Goal: Transaction & Acquisition: Purchase product/service

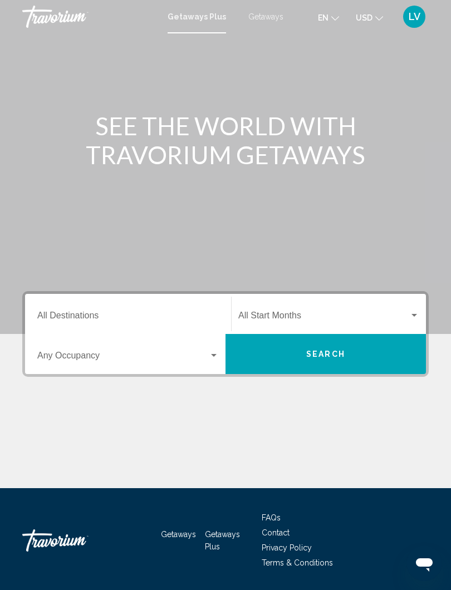
click at [409, 306] on div "Start Month All Start Months" at bounding box center [328, 314] width 181 height 35
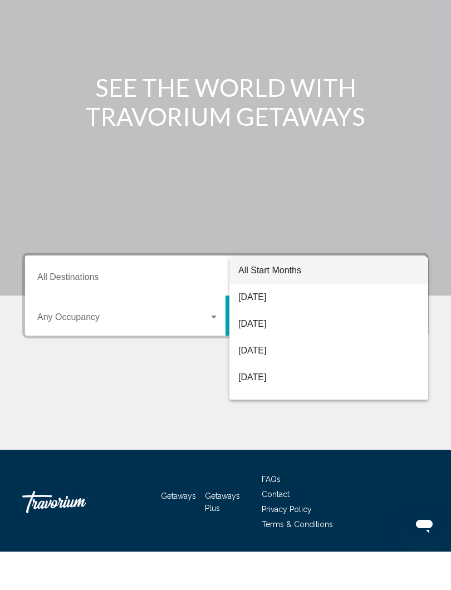
scroll to position [35, 0]
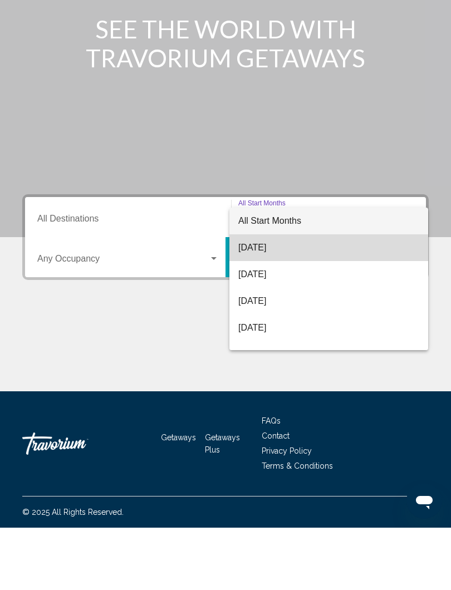
click at [264, 297] on span "August 2025" at bounding box center [328, 310] width 181 height 27
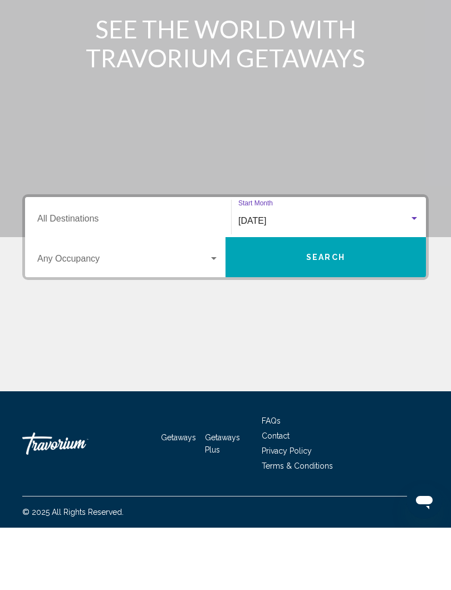
click at [208, 318] on span "Search widget" at bounding box center [122, 323] width 171 height 10
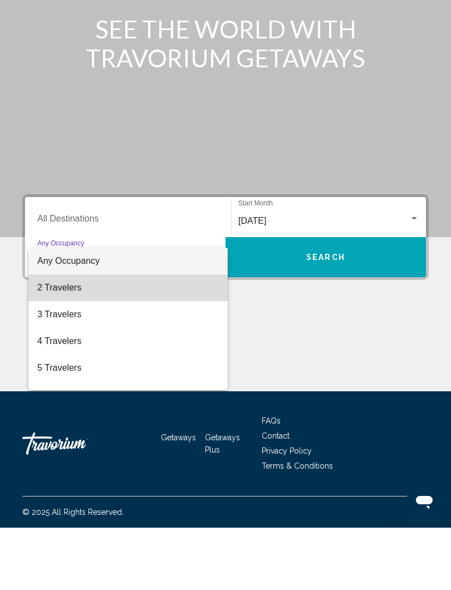
click at [68, 337] on span "2 Travelers" at bounding box center [127, 350] width 181 height 27
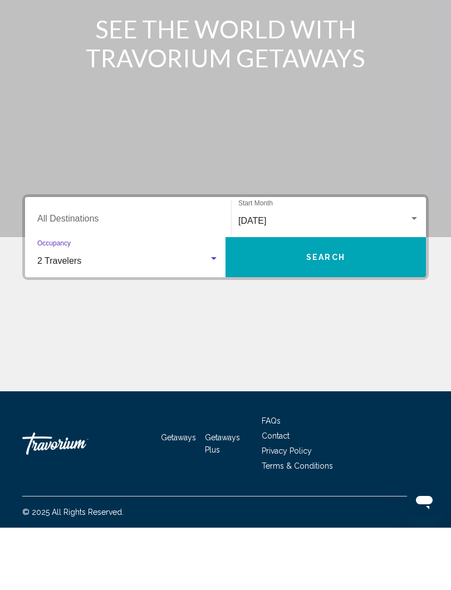
click at [336, 316] on span "Search" at bounding box center [325, 320] width 39 height 9
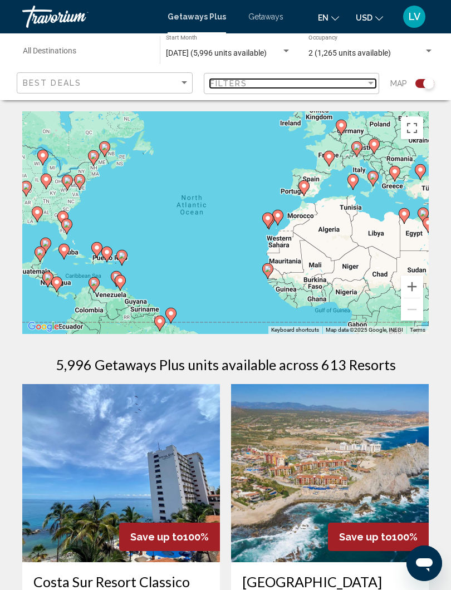
click at [366, 87] on div "Filter" at bounding box center [371, 83] width 10 height 9
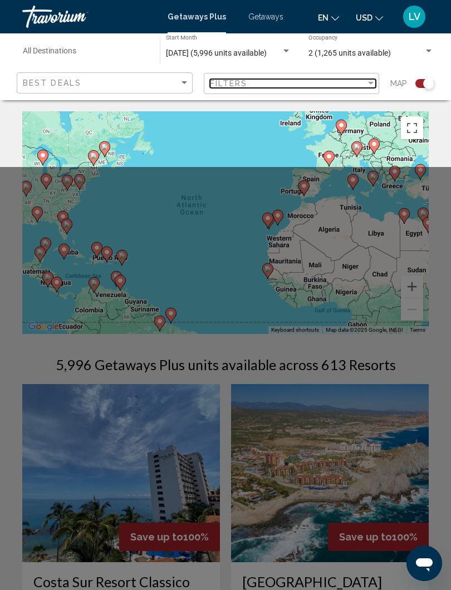
click at [368, 87] on div "Filter" at bounding box center [371, 83] width 10 height 9
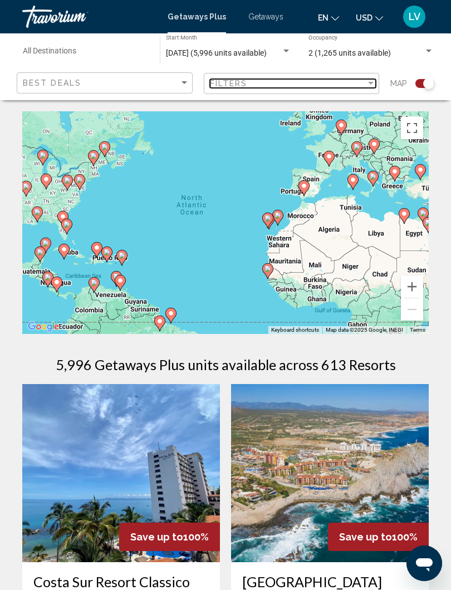
click at [362, 87] on div "Filters" at bounding box center [288, 83] width 156 height 9
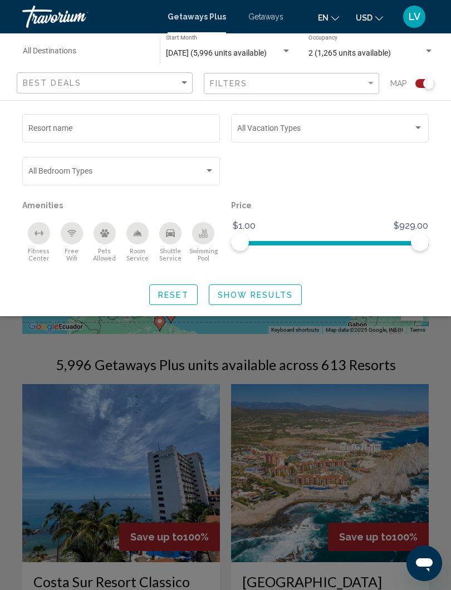
click at [416, 131] on div "Search widget" at bounding box center [418, 128] width 10 height 9
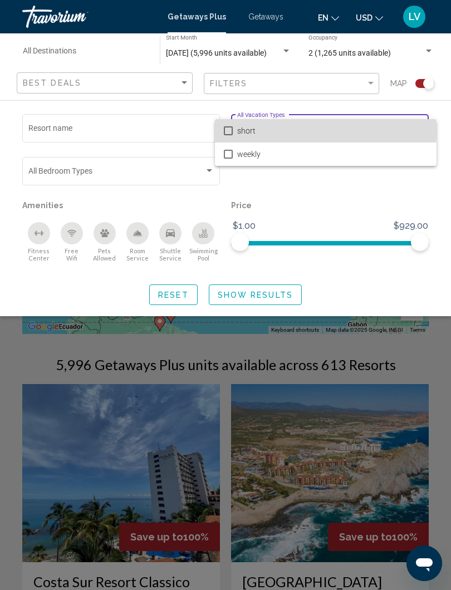
click at [239, 130] on span "short" at bounding box center [332, 130] width 190 height 23
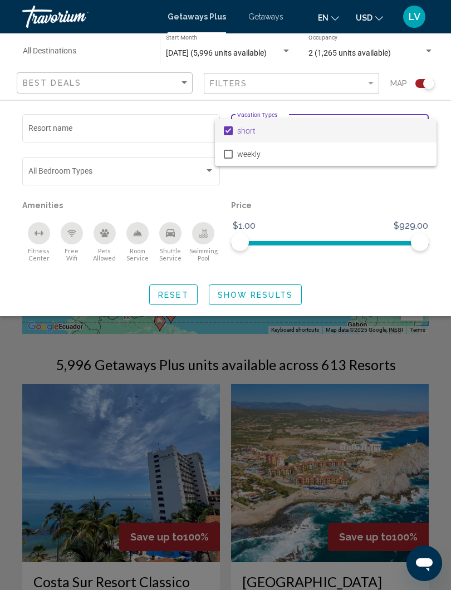
click at [249, 295] on div at bounding box center [225, 295] width 451 height 590
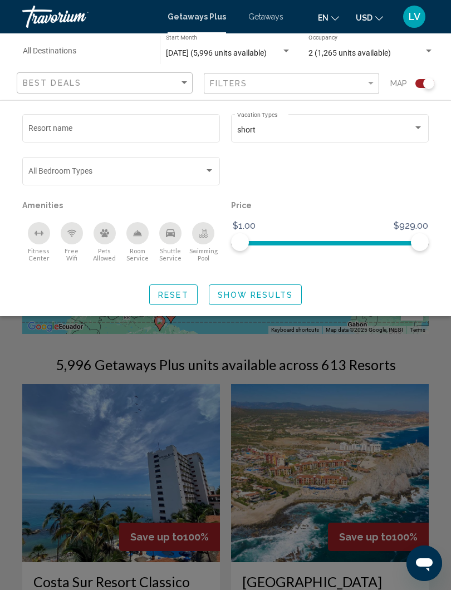
click at [252, 300] on button "Show Results" at bounding box center [255, 294] width 93 height 21
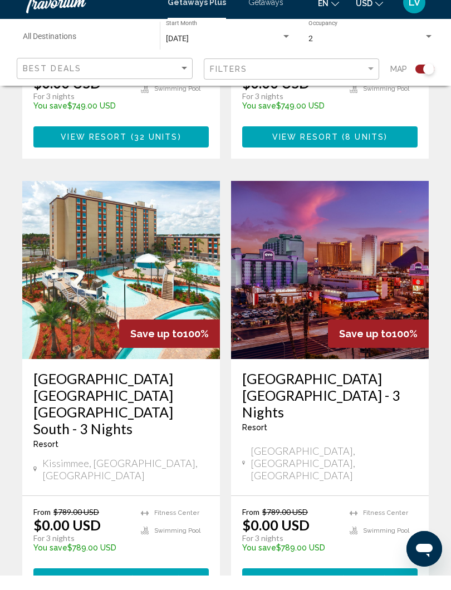
scroll to position [2405, 0]
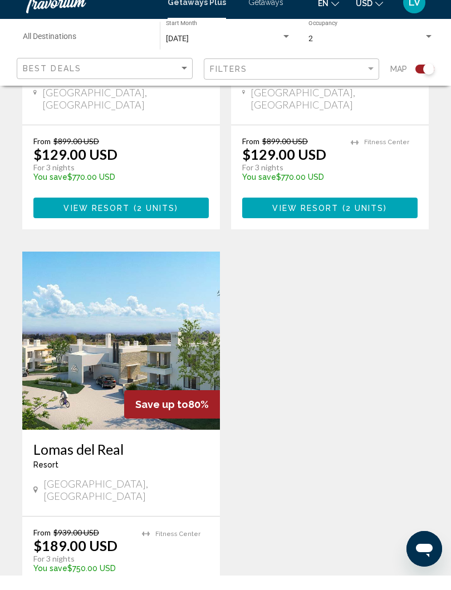
scroll to position [1916, 0]
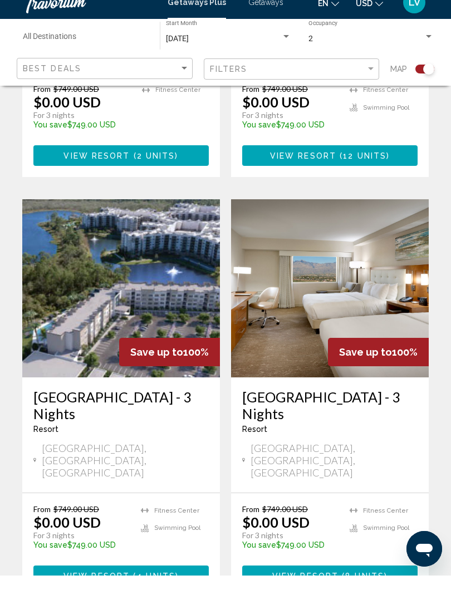
scroll to position [608, 0]
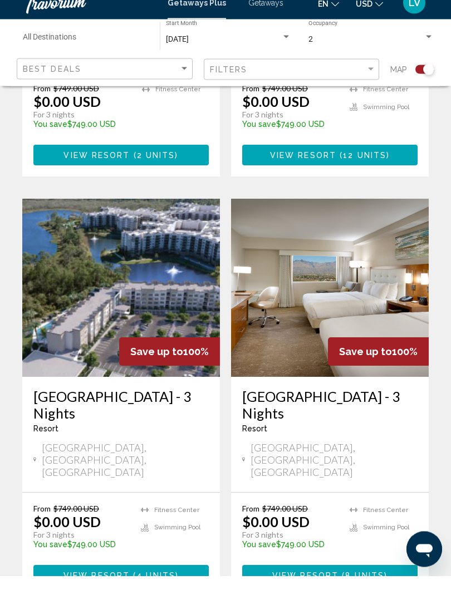
click at [170, 272] on img "Main content" at bounding box center [121, 302] width 198 height 178
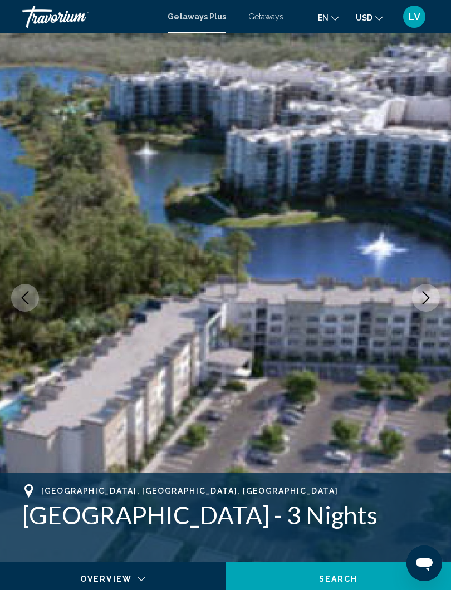
click at [436, 303] on button "Next image" at bounding box center [426, 298] width 28 height 28
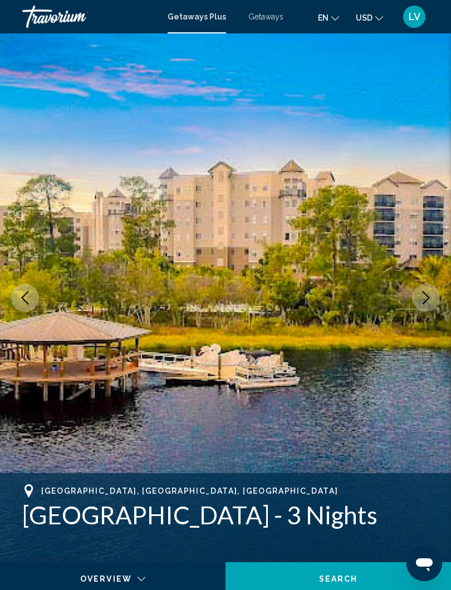
click at [411, 293] on img "Main content" at bounding box center [225, 297] width 451 height 529
click at [420, 294] on icon "Next image" at bounding box center [425, 297] width 13 height 13
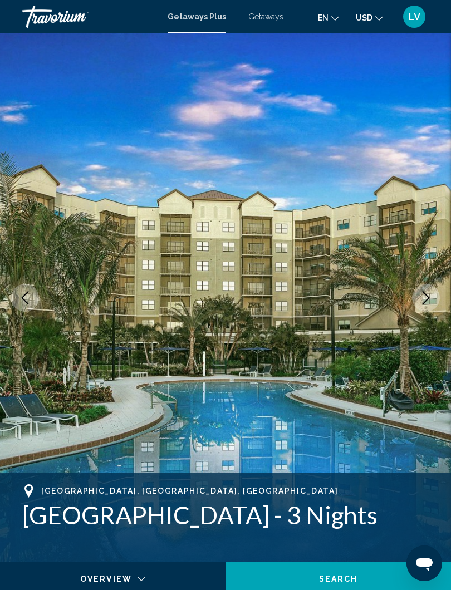
click at [415, 299] on button "Next image" at bounding box center [426, 298] width 28 height 28
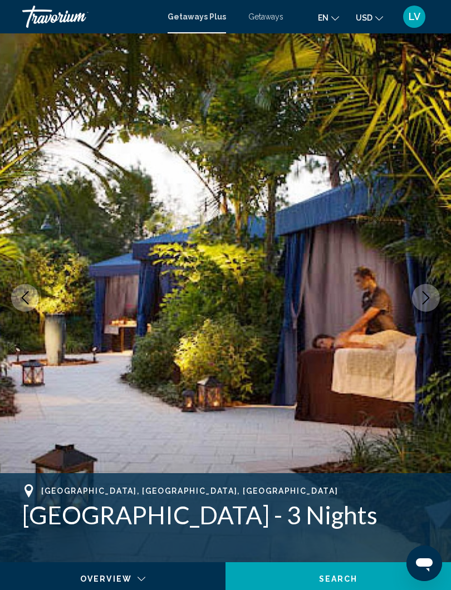
click at [426, 294] on icon "Next image" at bounding box center [425, 297] width 13 height 13
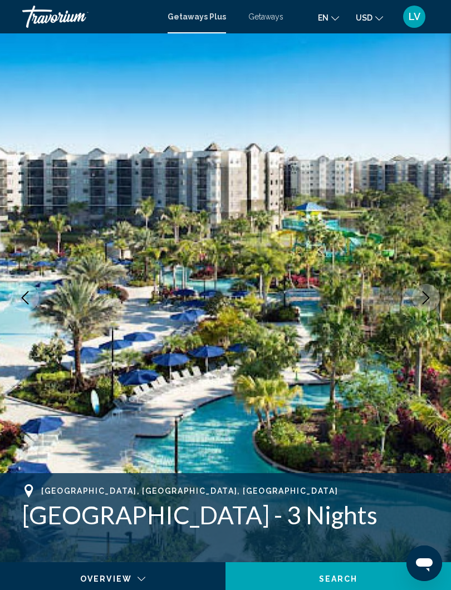
click at [420, 298] on icon "Next image" at bounding box center [425, 297] width 13 height 13
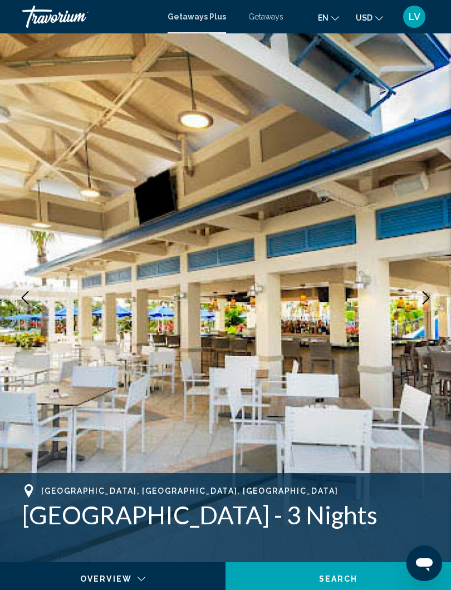
click at [419, 298] on icon "Next image" at bounding box center [425, 297] width 13 height 13
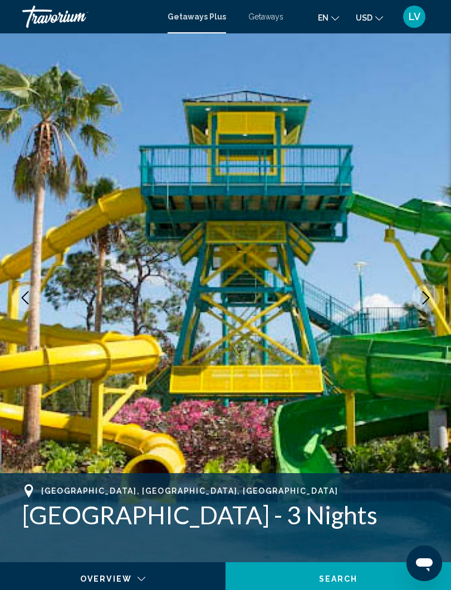
click at [420, 294] on icon "Next image" at bounding box center [425, 297] width 13 height 13
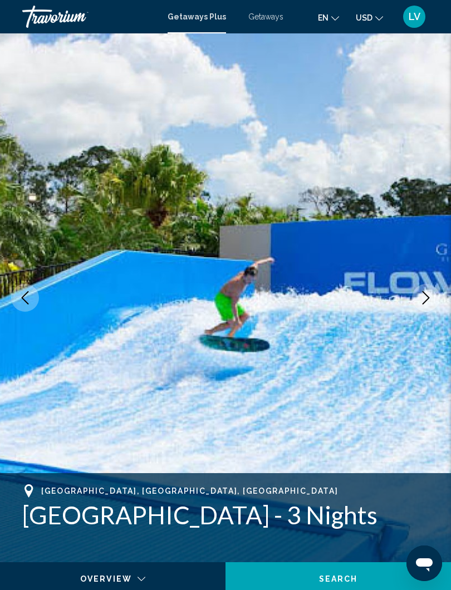
click at [418, 298] on button "Next image" at bounding box center [426, 298] width 28 height 28
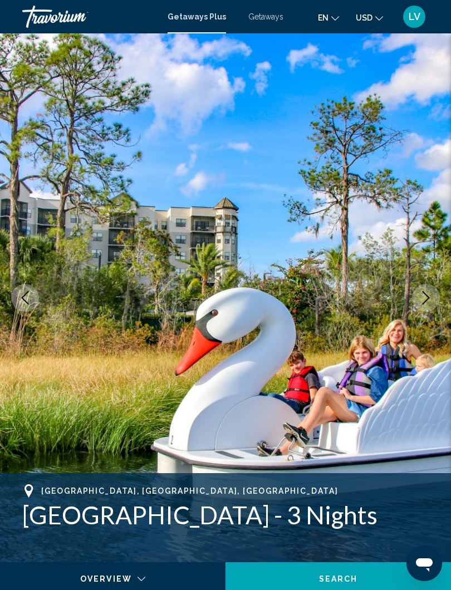
click at [421, 297] on icon "Next image" at bounding box center [425, 297] width 13 height 13
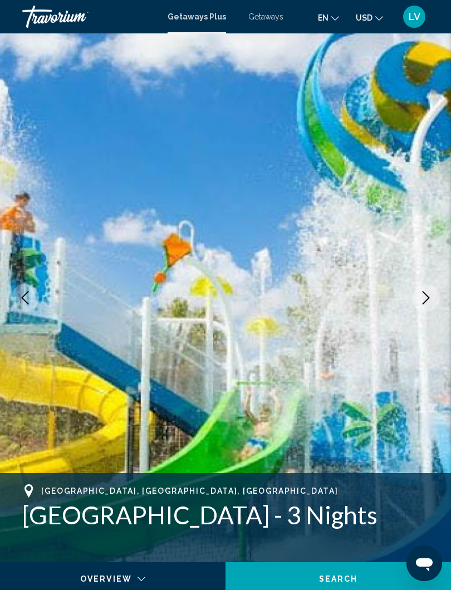
click at [417, 293] on button "Next image" at bounding box center [426, 298] width 28 height 28
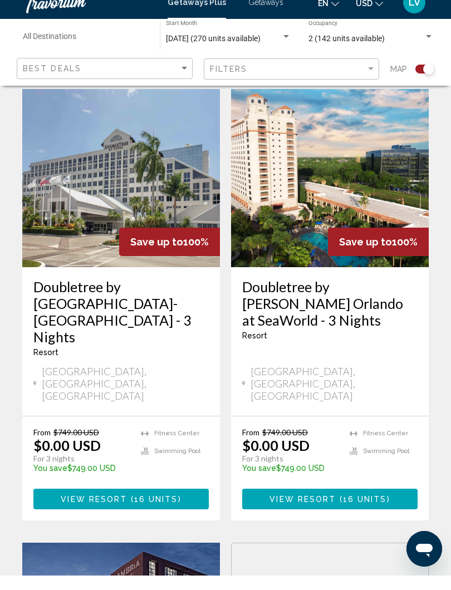
scroll to position [1140, 0]
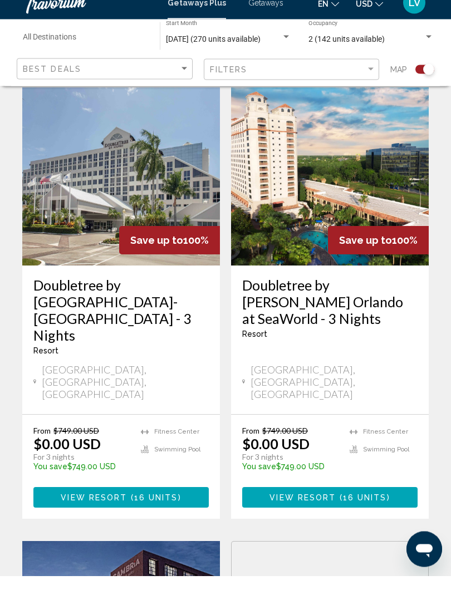
click at [135, 139] on img "Main content" at bounding box center [121, 191] width 198 height 178
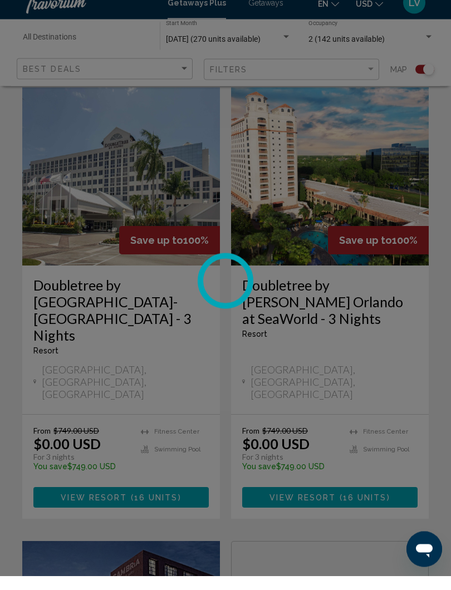
scroll to position [1140, 0]
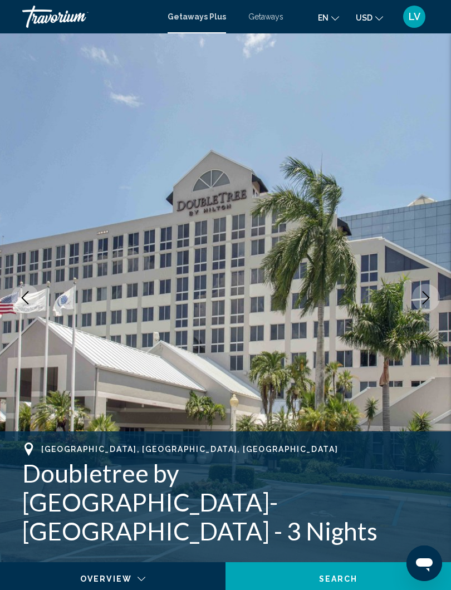
click at [426, 297] on icon "Next image" at bounding box center [425, 297] width 13 height 13
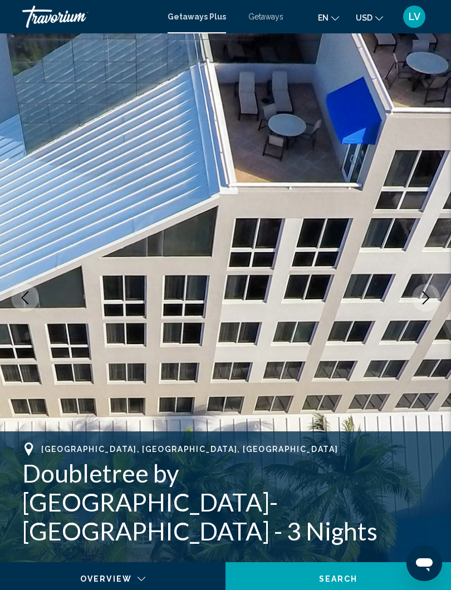
click at [427, 297] on icon "Next image" at bounding box center [425, 297] width 13 height 13
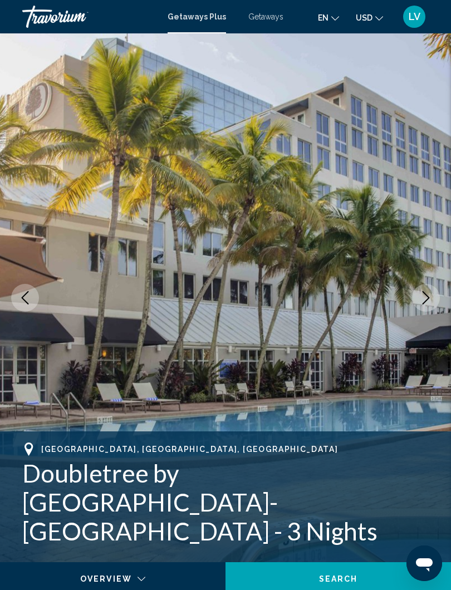
click at [420, 291] on icon "Next image" at bounding box center [425, 297] width 13 height 13
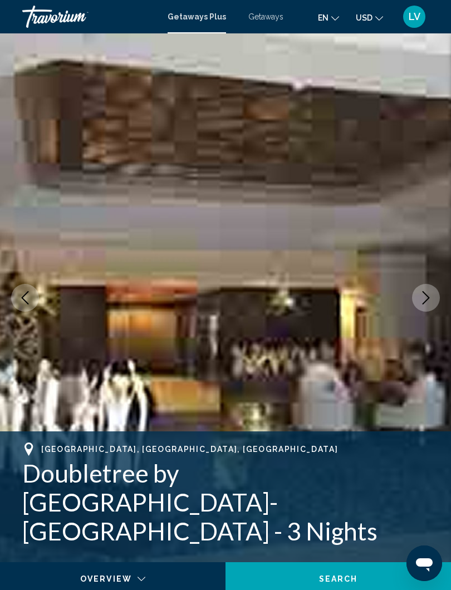
click at [415, 294] on button "Next image" at bounding box center [426, 298] width 28 height 28
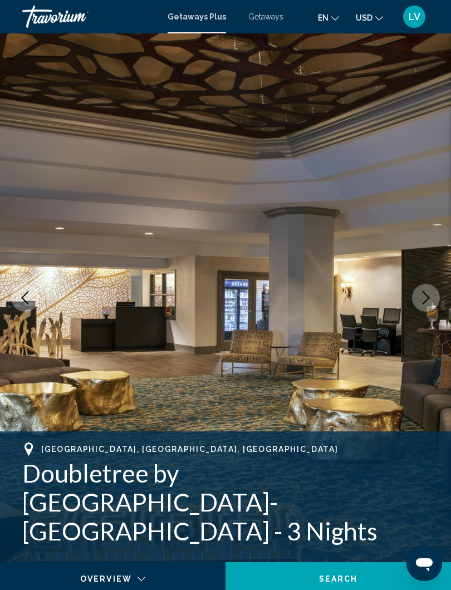
click at [421, 300] on icon "Next image" at bounding box center [425, 297] width 13 height 13
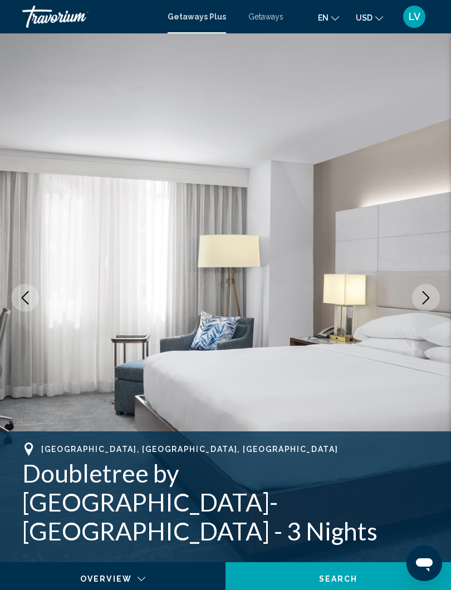
click at [428, 296] on icon "Next image" at bounding box center [425, 297] width 13 height 13
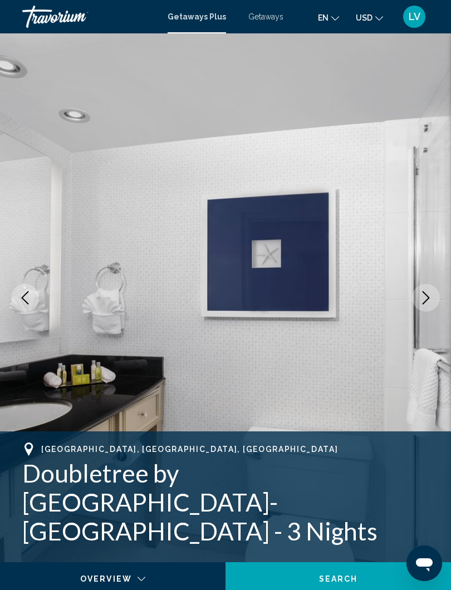
click at [425, 297] on icon "Next image" at bounding box center [425, 297] width 13 height 13
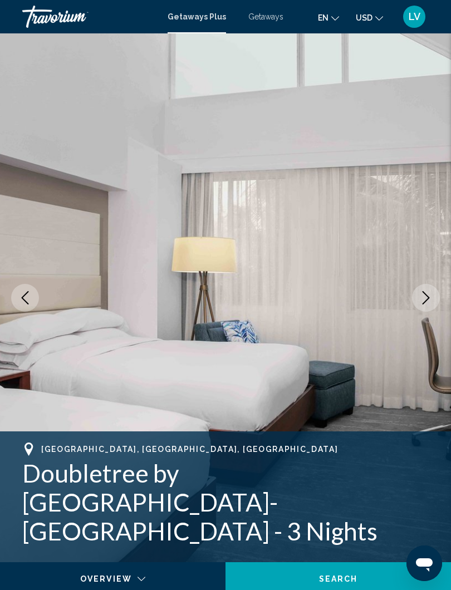
click at [426, 295] on icon "Next image" at bounding box center [425, 297] width 7 height 13
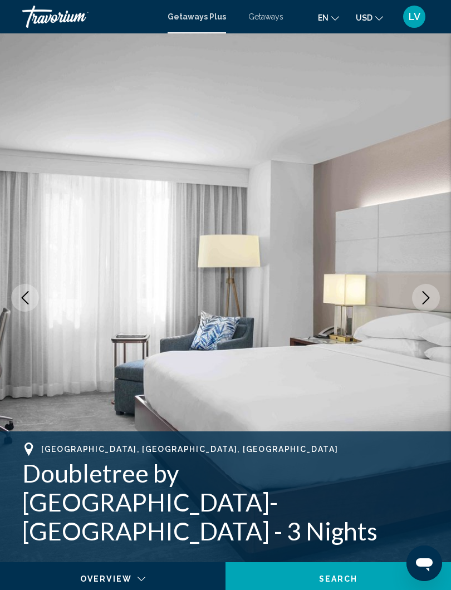
click at [428, 294] on icon "Next image" at bounding box center [425, 297] width 13 height 13
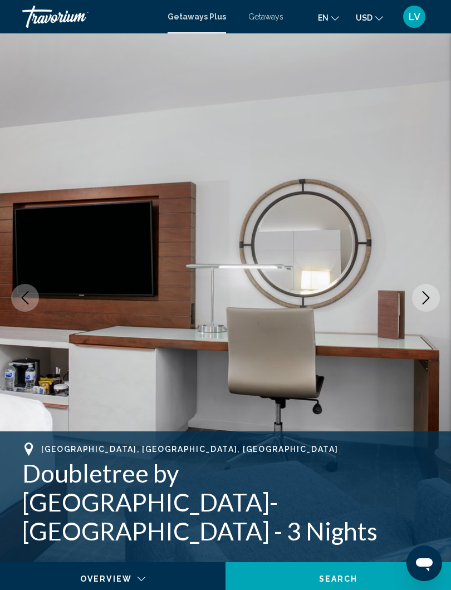
click at [430, 300] on icon "Next image" at bounding box center [425, 297] width 13 height 13
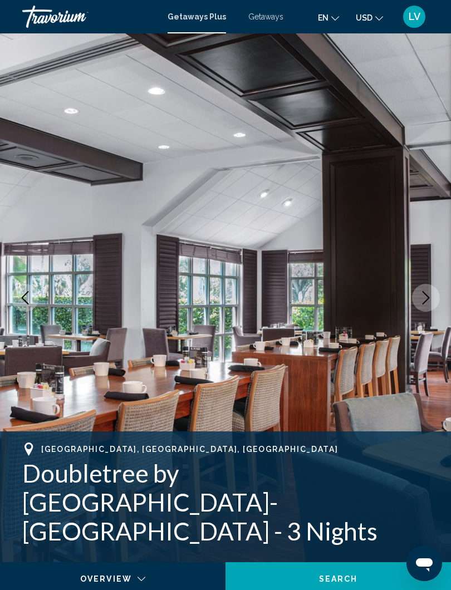
click at [424, 296] on icon "Next image" at bounding box center [425, 297] width 13 height 13
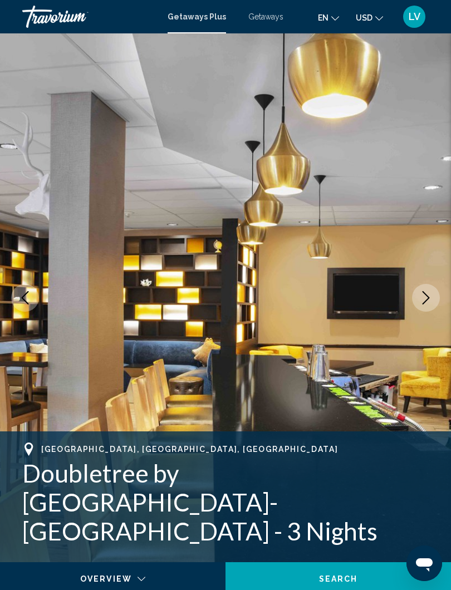
click at [422, 297] on icon "Next image" at bounding box center [425, 297] width 13 height 13
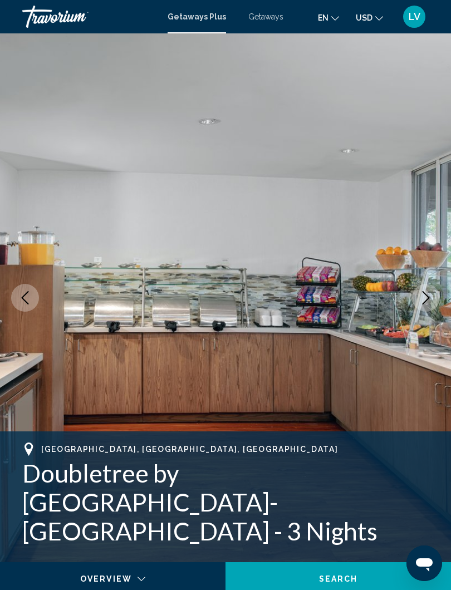
click at [418, 296] on button "Next image" at bounding box center [426, 298] width 28 height 28
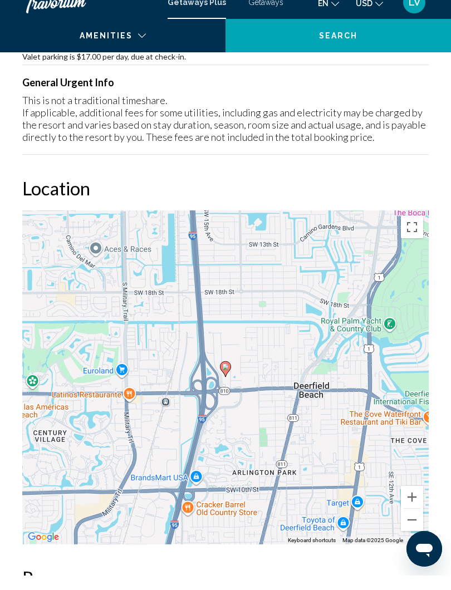
scroll to position [1459, 0]
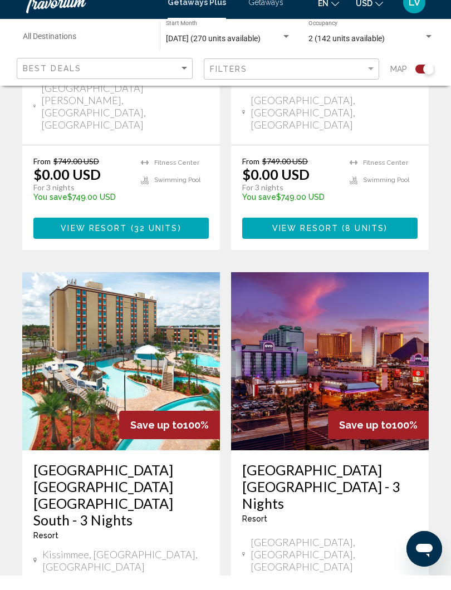
scroll to position [2313, 0]
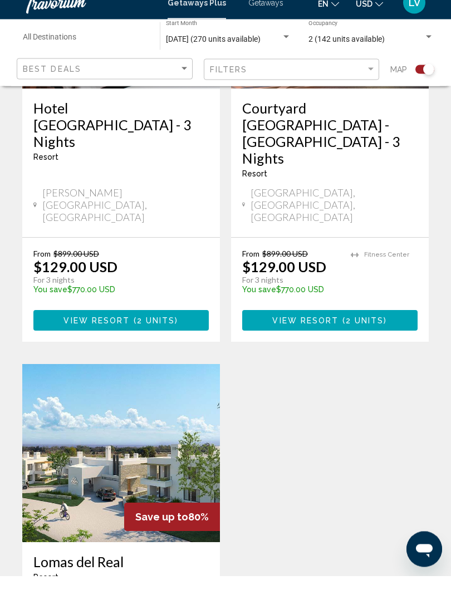
scroll to position [1809, 0]
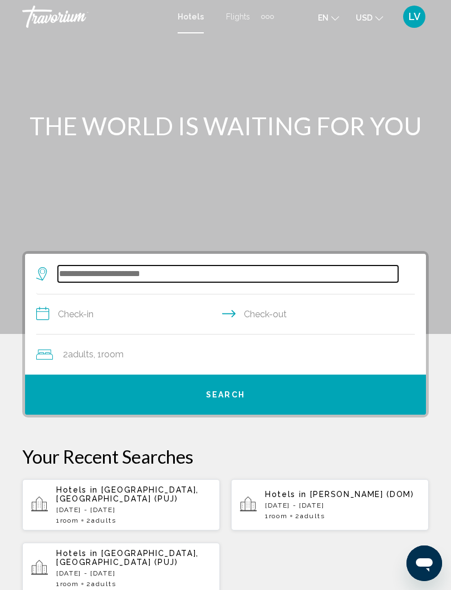
click at [125, 275] on input "Search widget" at bounding box center [228, 273] width 340 height 17
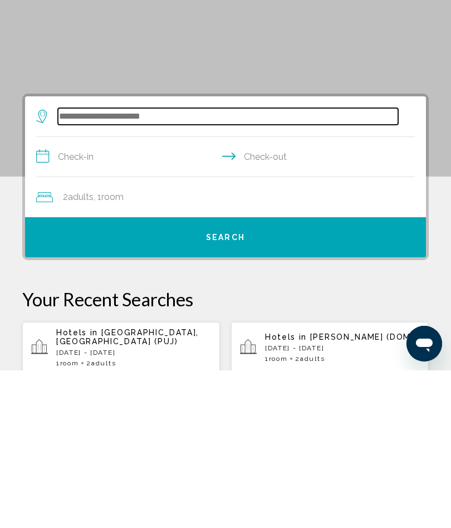
scroll to position [12, 0]
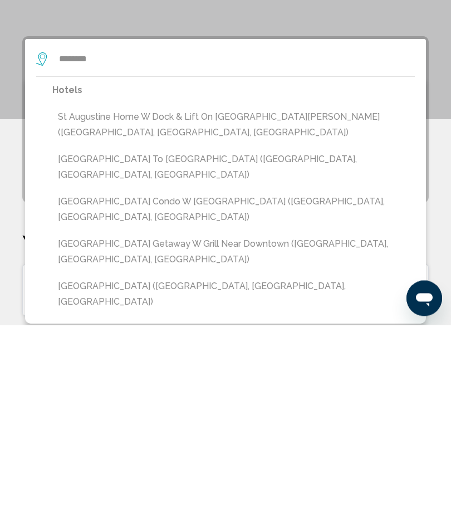
click at [198, 352] on button "[GEOGRAPHIC_DATA] to [GEOGRAPHIC_DATA] ([GEOGRAPHIC_DATA], [GEOGRAPHIC_DATA], […" at bounding box center [233, 370] width 362 height 37
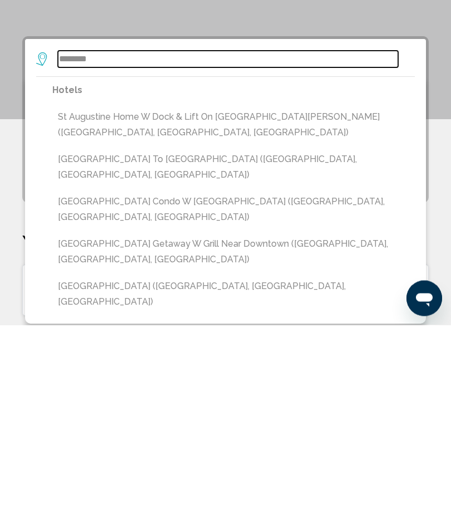
type input "**********"
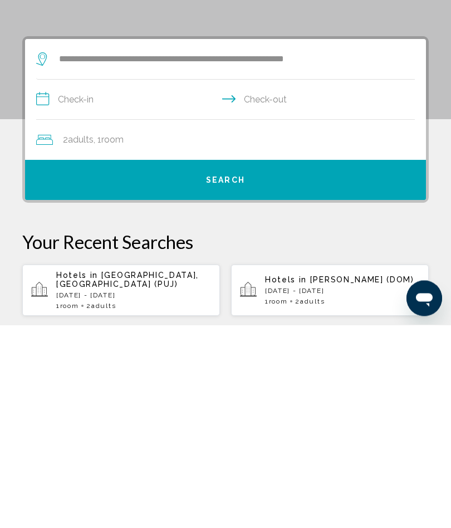
click at [91, 283] on input "**********" at bounding box center [227, 304] width 383 height 43
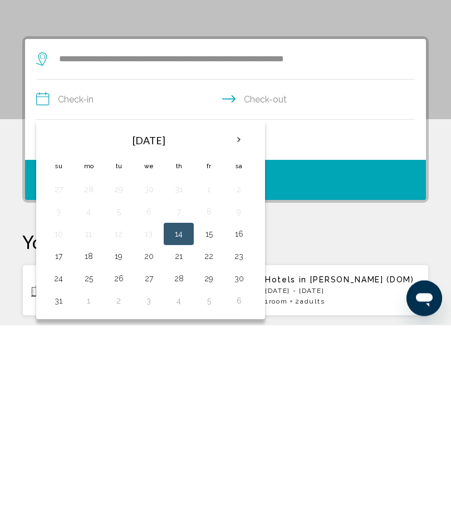
scroll to position [215, 0]
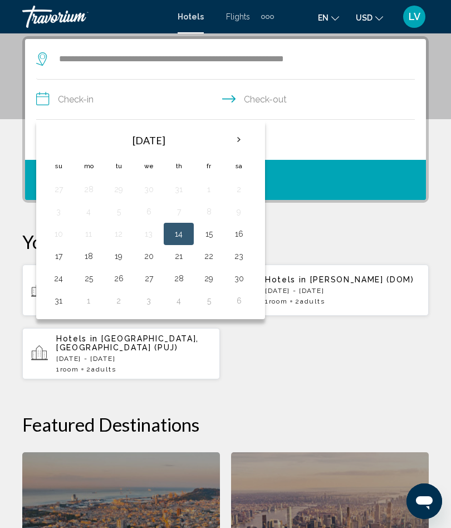
click at [54, 257] on button "17" at bounding box center [59, 256] width 18 height 16
click at [117, 253] on button "19" at bounding box center [119, 256] width 18 height 16
type input "**********"
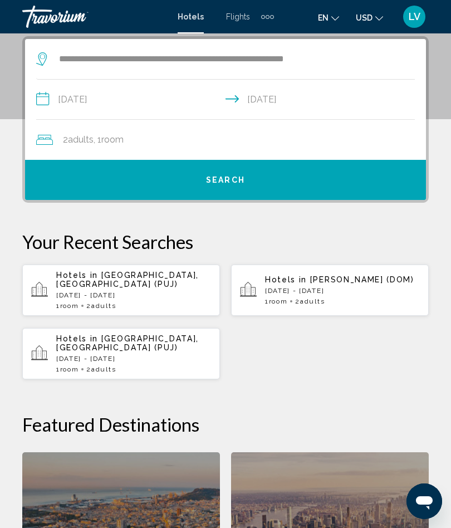
click at [221, 172] on button "Search" at bounding box center [225, 180] width 401 height 40
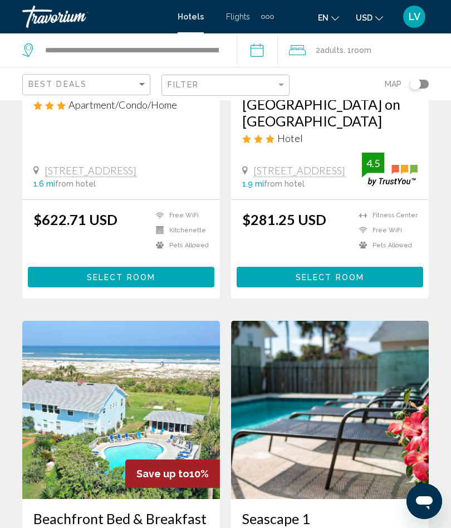
scroll to position [1463, 0]
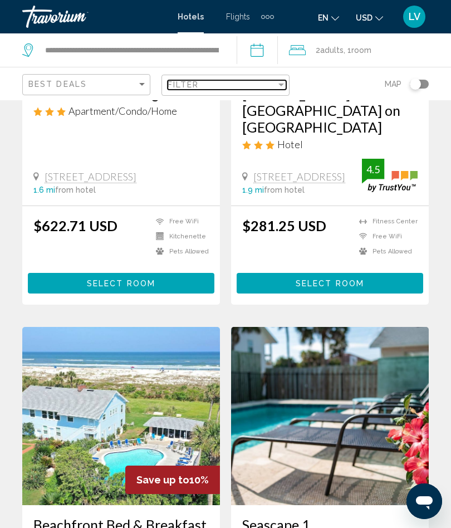
click at [276, 87] on div "Filter" at bounding box center [281, 84] width 10 height 9
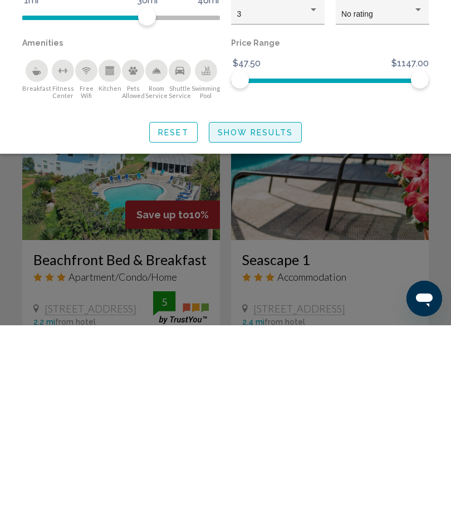
click at [255, 331] on span "Show Results" at bounding box center [255, 335] width 75 height 9
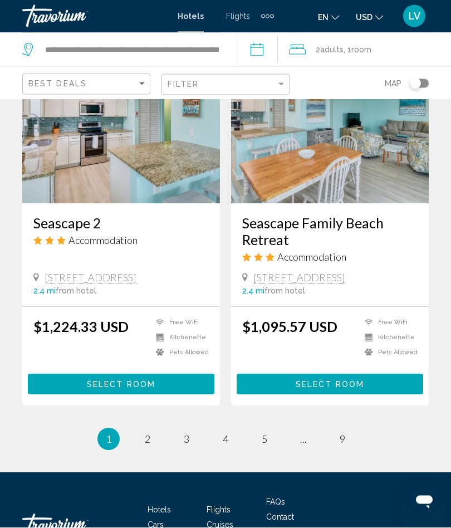
scroll to position [2161, 0]
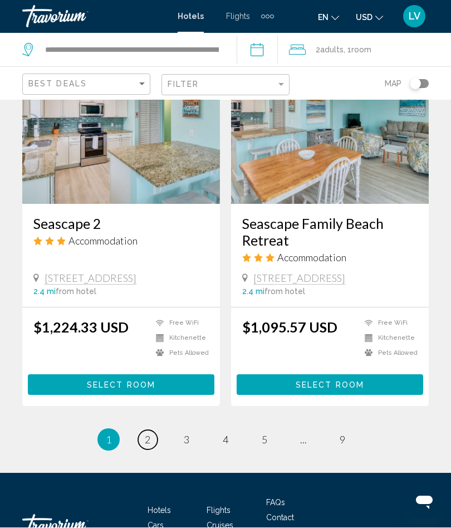
click at [141, 430] on link "page 2" at bounding box center [147, 439] width 19 height 19
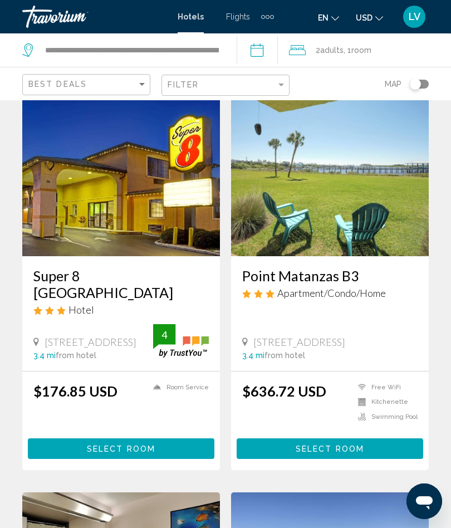
scroll to position [1302, 0]
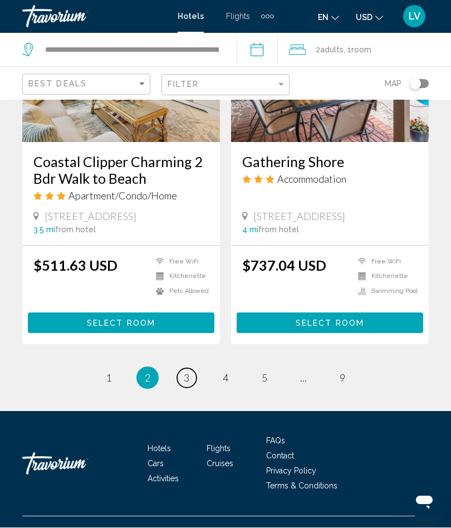
click at [186, 384] on span "3" at bounding box center [187, 378] width 6 height 12
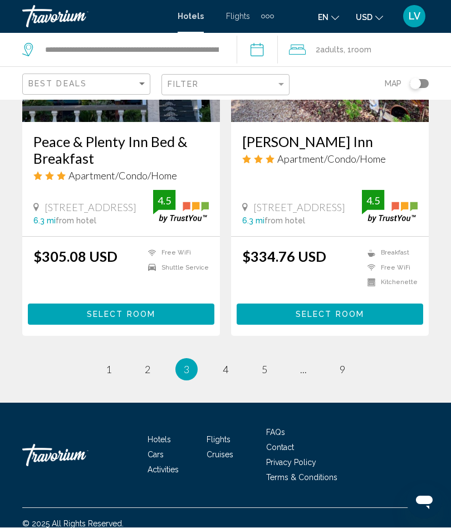
scroll to position [2215, 0]
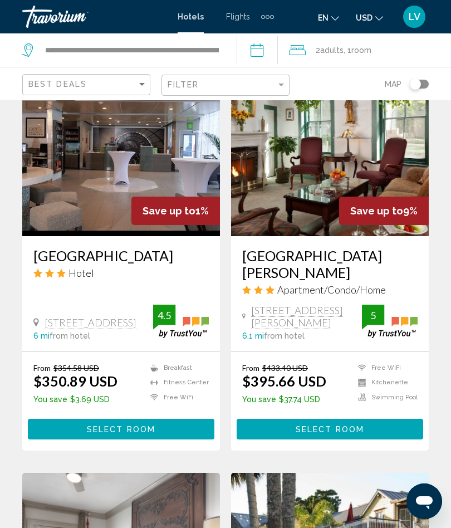
click at [410, 87] on div "Toggle map" at bounding box center [415, 83] width 11 height 11
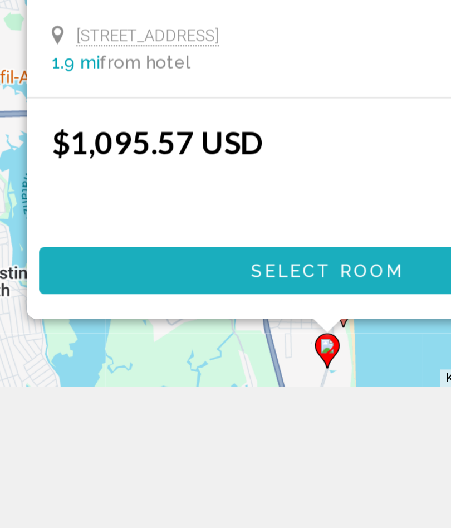
scroll to position [70, 0]
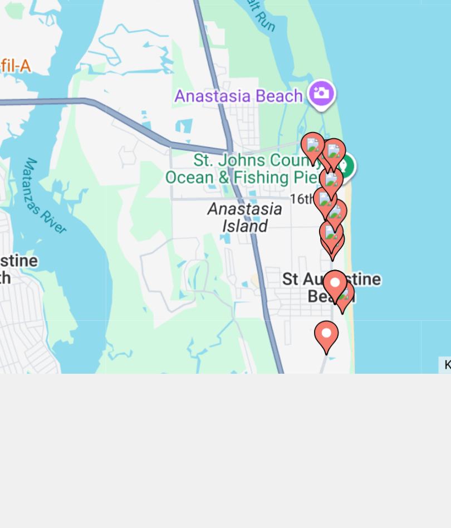
click at [179, 175] on div "To activate drag with keyboard, press Alt + Enter. Once in keyboard drag state,…" at bounding box center [225, 244] width 451 height 427
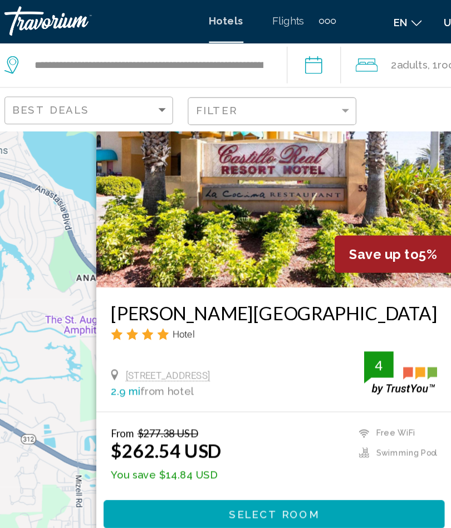
scroll to position [33, 0]
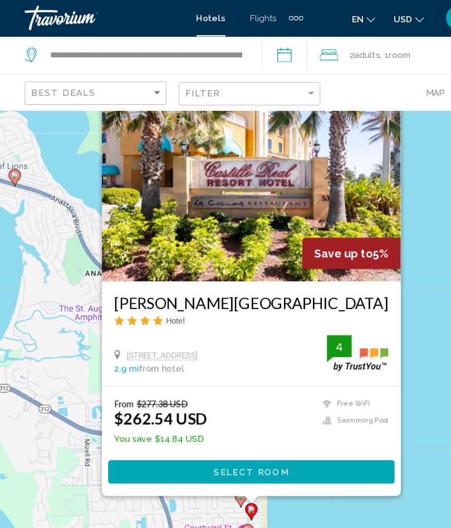
click at [243, 188] on img "Main content" at bounding box center [227, 165] width 270 height 178
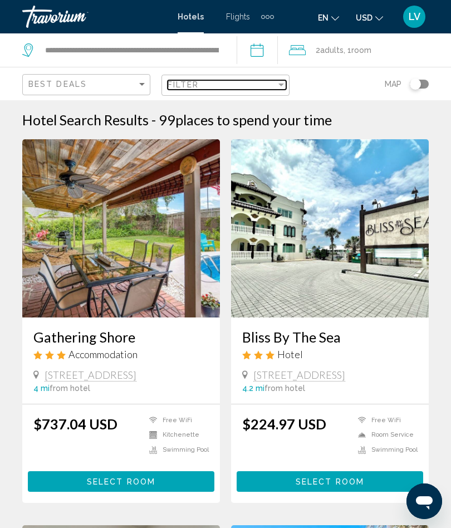
click at [277, 87] on div "Filter" at bounding box center [281, 84] width 10 height 9
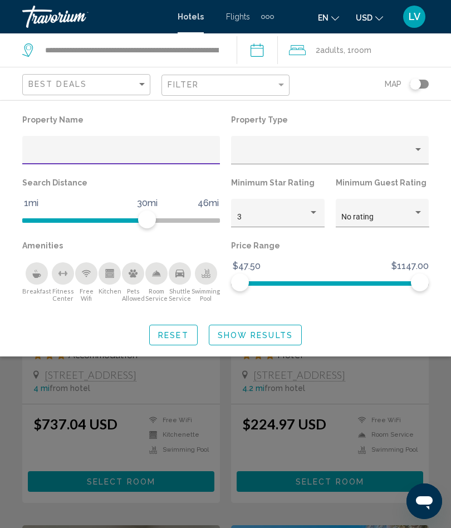
click at [313, 213] on div "Hotel Filters" at bounding box center [314, 212] width 6 height 3
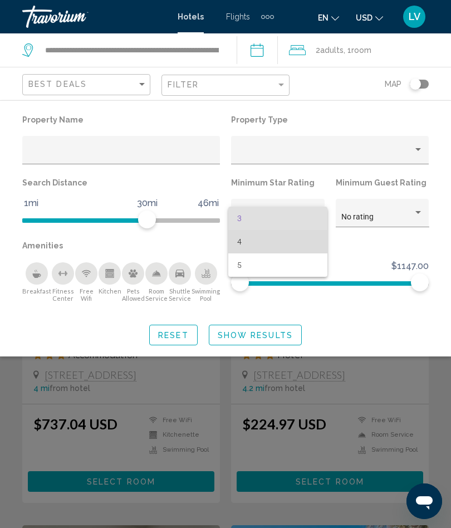
click at [240, 240] on span "4" at bounding box center [278, 241] width 82 height 23
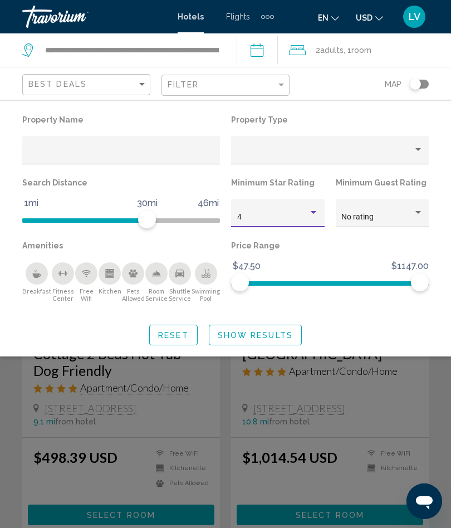
click at [252, 338] on span "Show Results" at bounding box center [255, 335] width 75 height 9
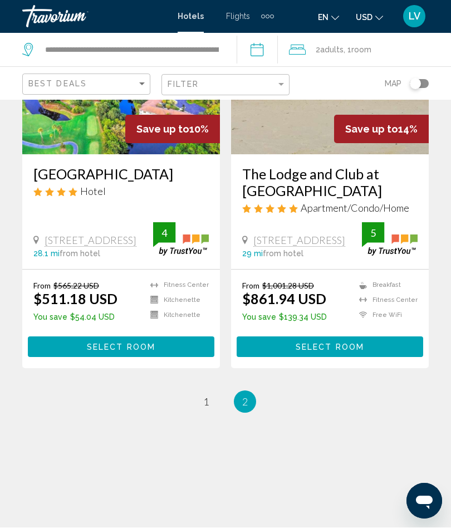
scroll to position [1447, 0]
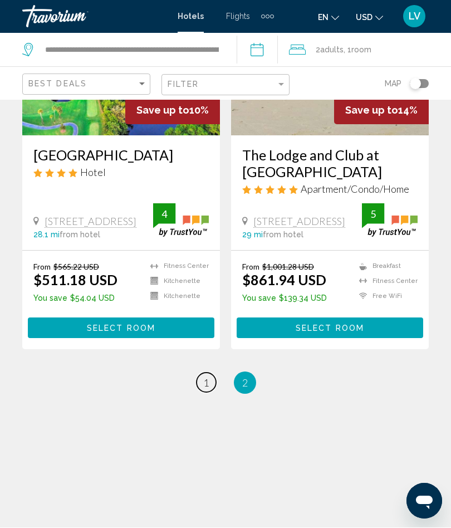
click at [205, 375] on link "page 1" at bounding box center [205, 382] width 19 height 19
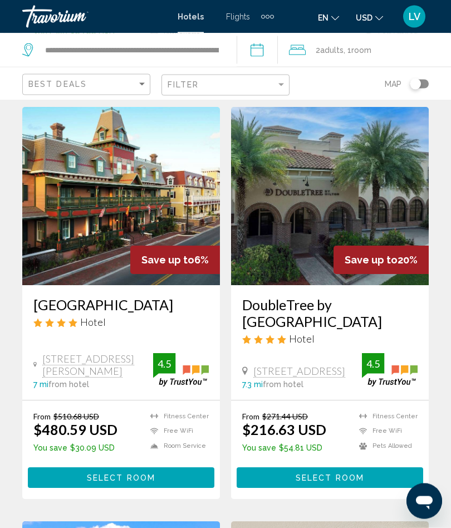
scroll to position [1708, 0]
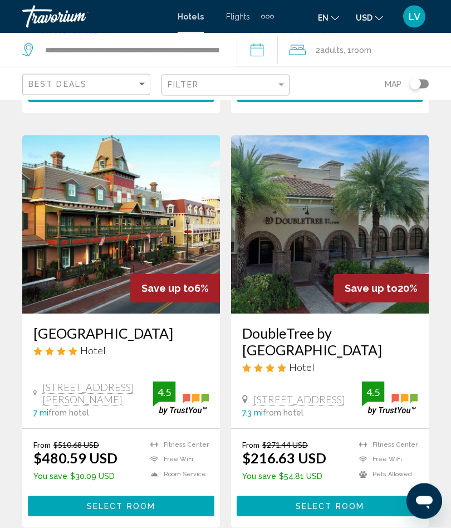
click at [372, 205] on img "Main content" at bounding box center [330, 225] width 198 height 178
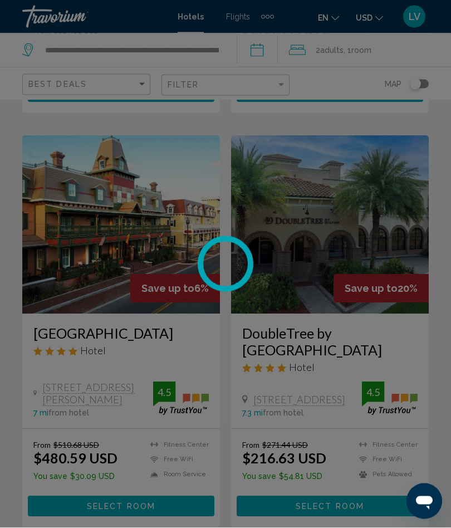
scroll to position [1679, 0]
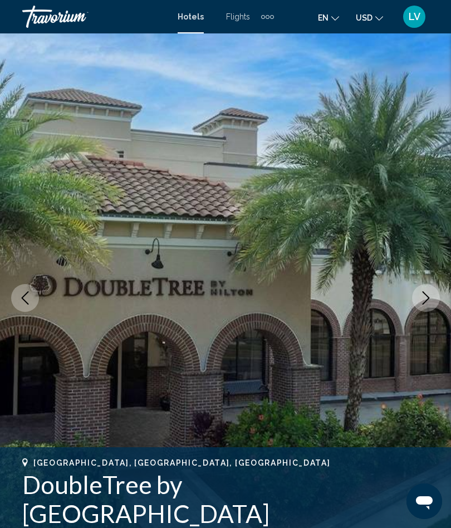
click at [418, 295] on button "Next image" at bounding box center [426, 298] width 28 height 28
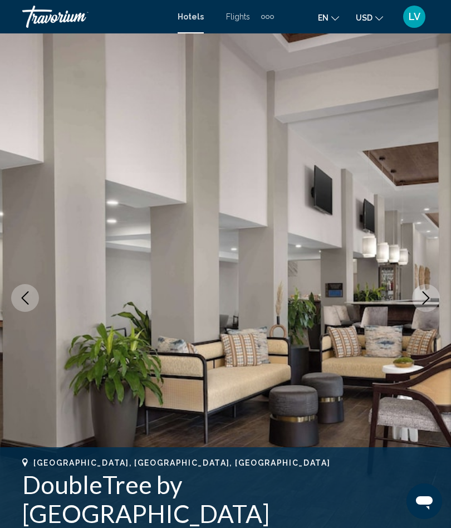
click at [422, 296] on icon "Next image" at bounding box center [425, 297] width 13 height 13
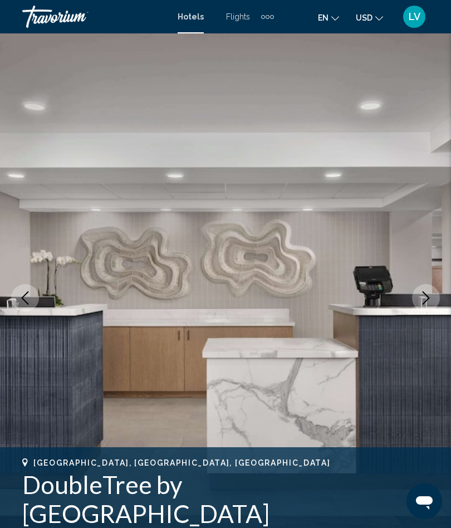
click at [414, 297] on button "Next image" at bounding box center [426, 298] width 28 height 28
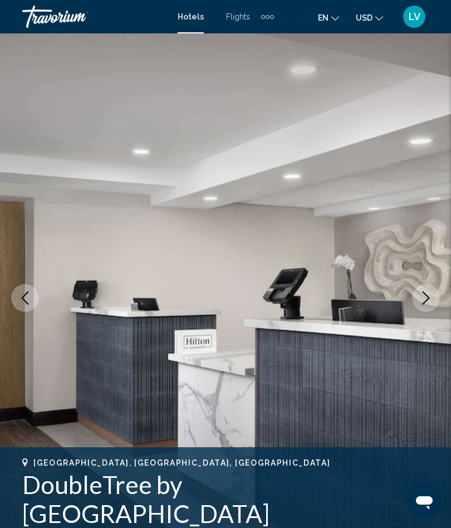
click at [415, 297] on button "Next image" at bounding box center [426, 298] width 28 height 28
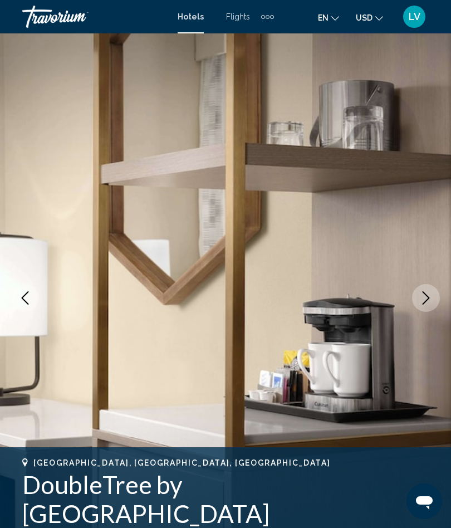
click at [420, 295] on icon "Next image" at bounding box center [425, 297] width 13 height 13
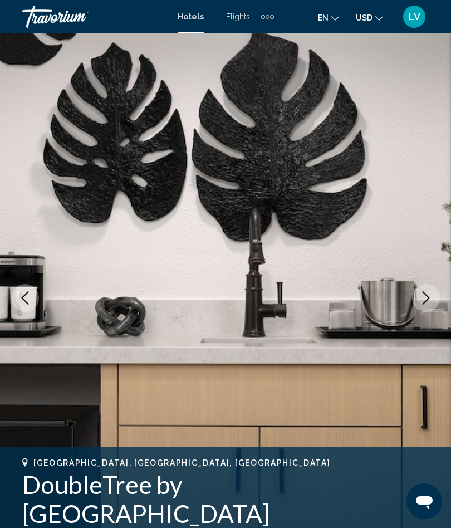
click at [420, 292] on icon "Next image" at bounding box center [425, 297] width 13 height 13
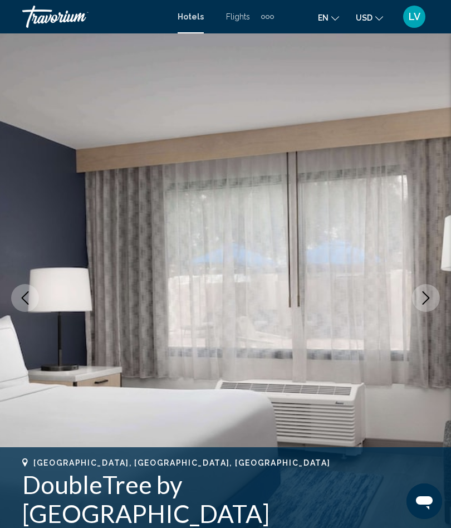
click at [421, 297] on icon "Next image" at bounding box center [425, 297] width 13 height 13
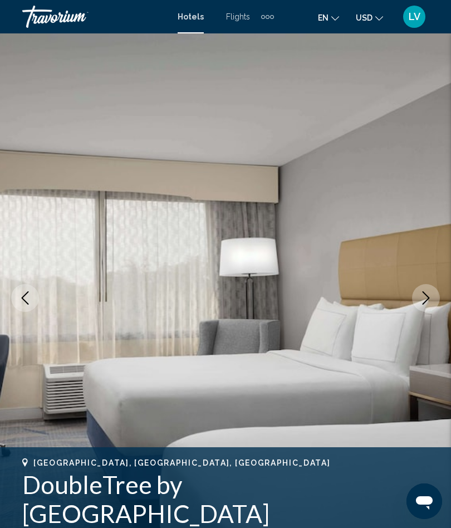
click at [422, 295] on icon "Next image" at bounding box center [425, 297] width 13 height 13
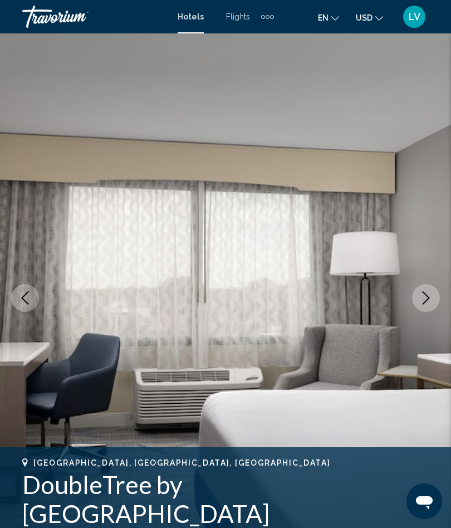
click at [423, 298] on icon "Next image" at bounding box center [425, 297] width 13 height 13
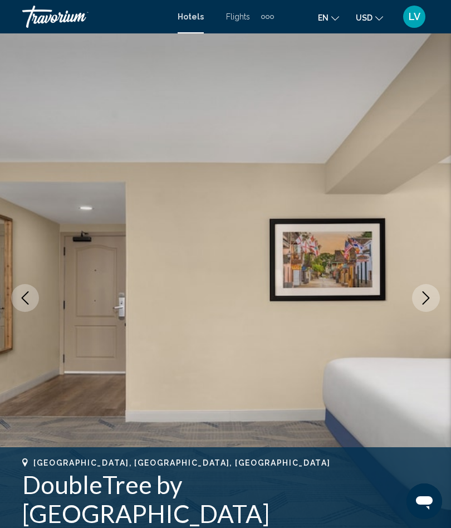
click at [421, 292] on icon "Next image" at bounding box center [425, 297] width 13 height 13
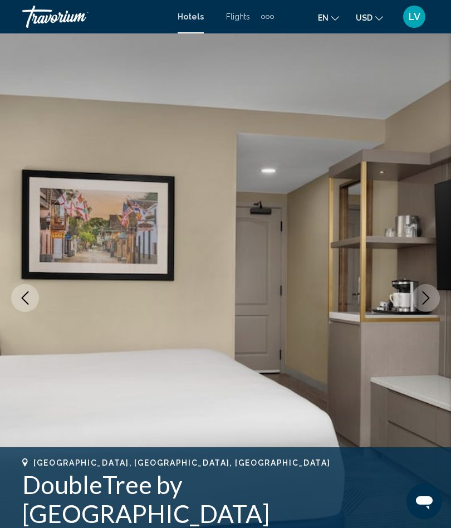
click at [419, 295] on icon "Next image" at bounding box center [425, 297] width 13 height 13
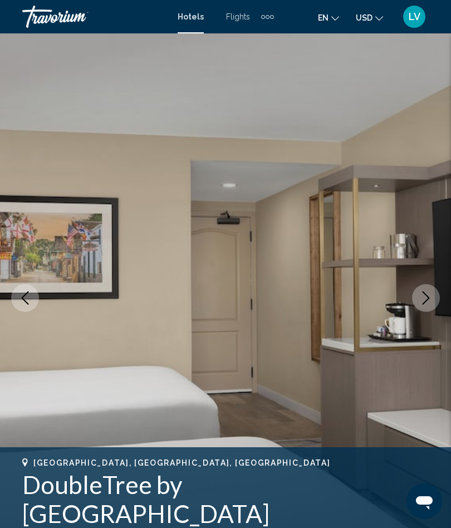
click at [425, 298] on icon "Next image" at bounding box center [425, 297] width 13 height 13
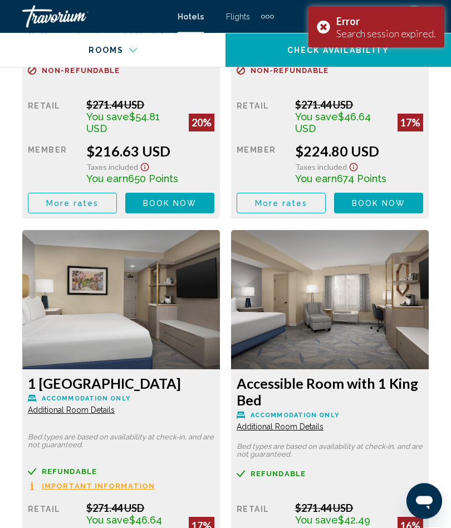
scroll to position [2154, 0]
click at [322, 28] on div "Error Search session expired." at bounding box center [376, 27] width 136 height 41
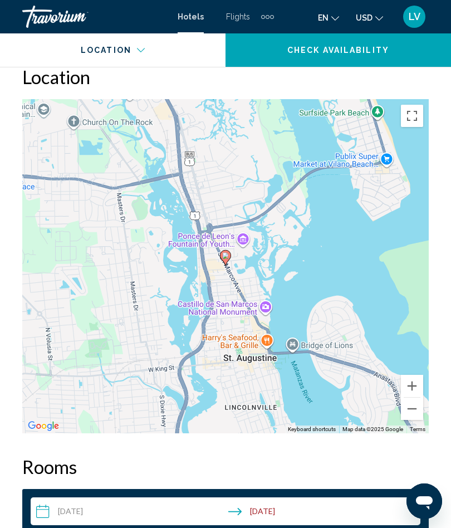
scroll to position [1366, 0]
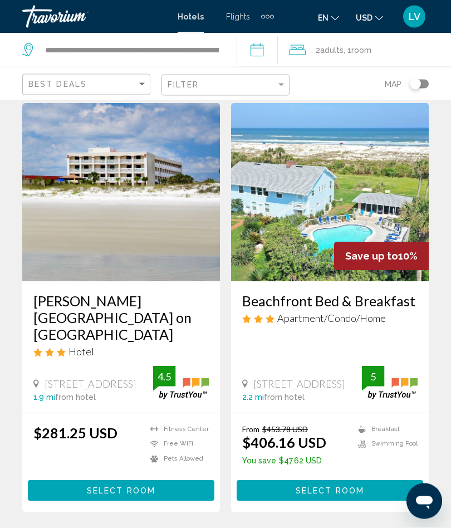
scroll to position [1642, 0]
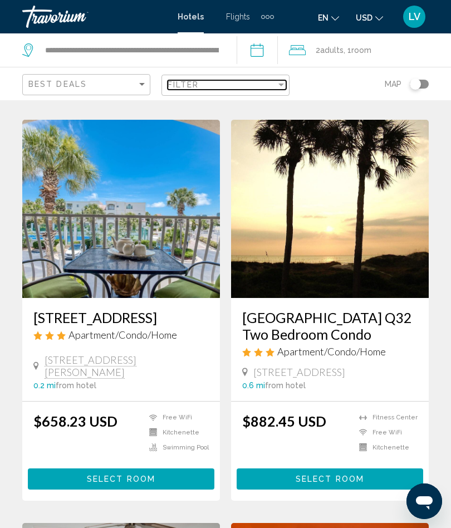
click at [278, 87] on div "Filter" at bounding box center [281, 84] width 10 height 9
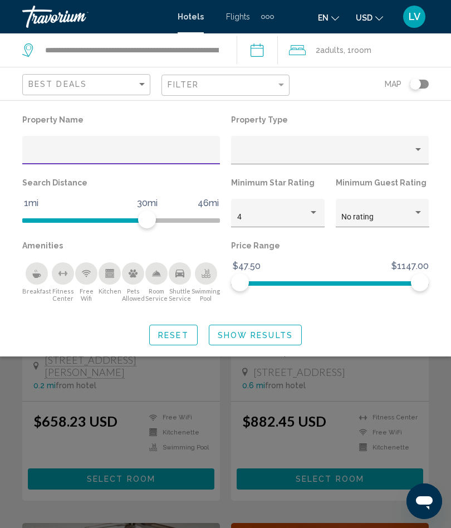
scroll to position [433, 0]
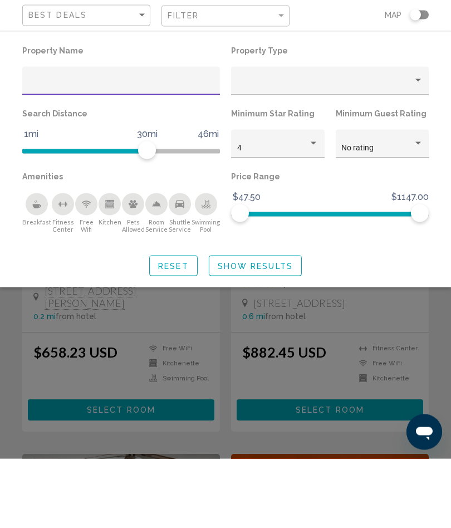
click at [240, 331] on span "Show Results" at bounding box center [255, 335] width 75 height 9
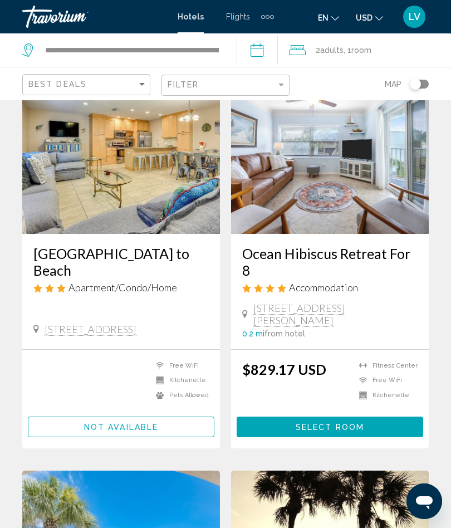
scroll to position [68, 0]
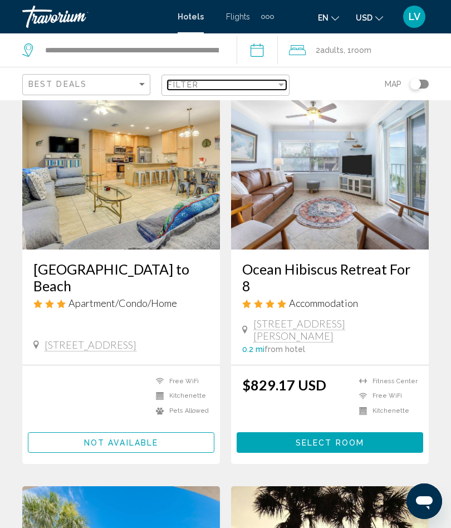
click at [276, 88] on div "Filter" at bounding box center [281, 84] width 10 height 9
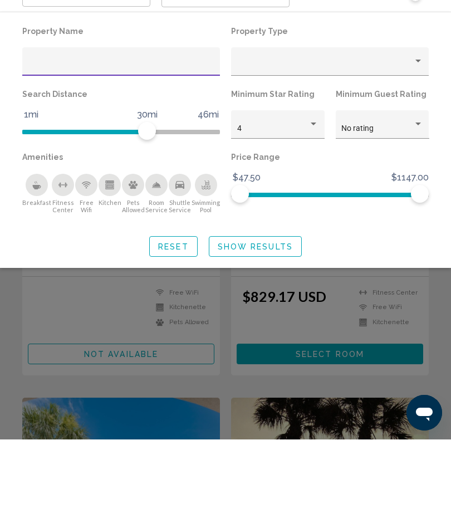
click at [240, 331] on span "Show Results" at bounding box center [255, 335] width 75 height 9
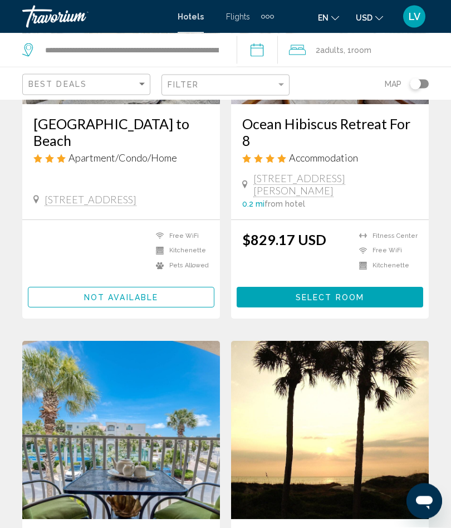
scroll to position [0, 0]
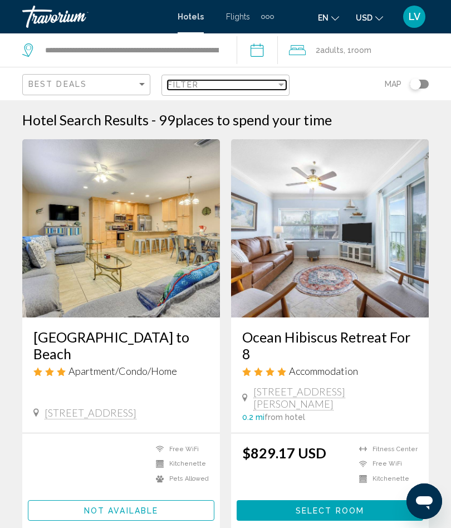
click at [279, 83] on div "Filter" at bounding box center [281, 84] width 6 height 3
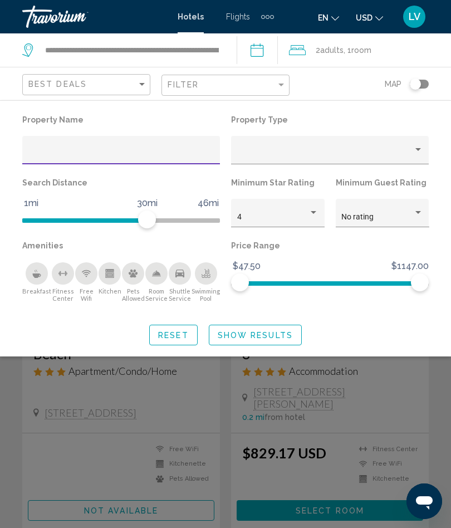
click at [311, 211] on div "Hotel Filters" at bounding box center [313, 212] width 10 height 9
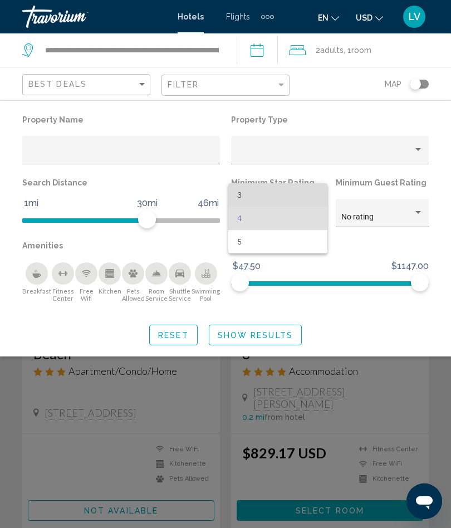
click at [247, 195] on span "3" at bounding box center [278, 194] width 82 height 23
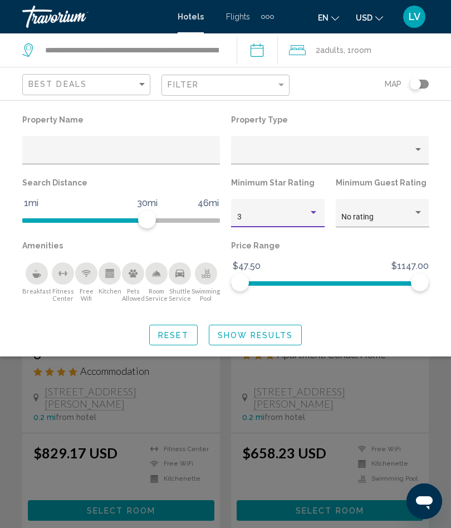
click at [312, 213] on div "Hotel Filters" at bounding box center [314, 212] width 6 height 3
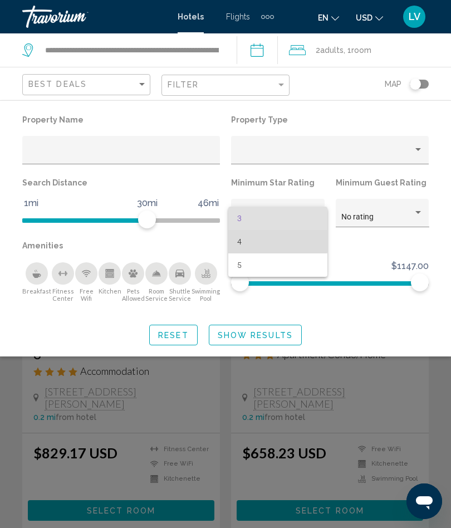
click at [249, 239] on span "4" at bounding box center [278, 241] width 82 height 23
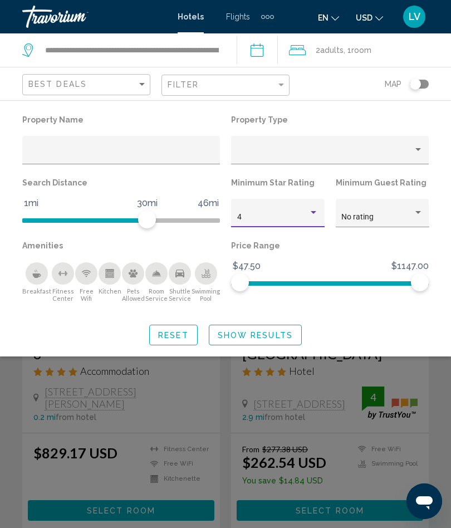
click at [247, 338] on span "Show Results" at bounding box center [255, 335] width 75 height 9
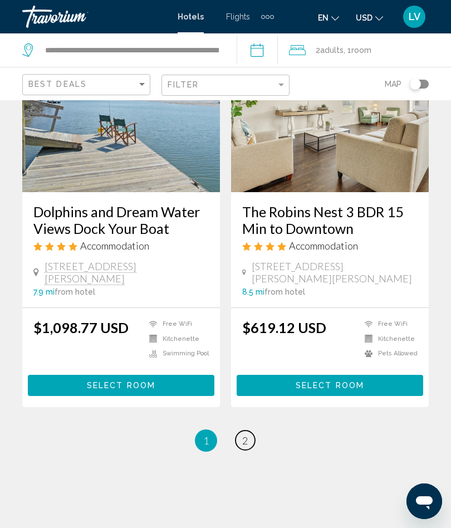
click at [237, 438] on link "page 2" at bounding box center [244, 439] width 19 height 19
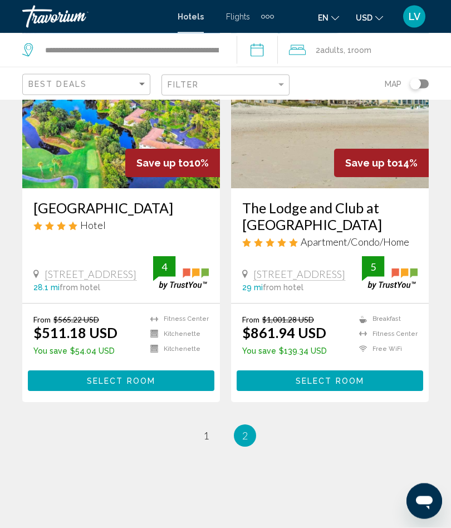
scroll to position [1367, 0]
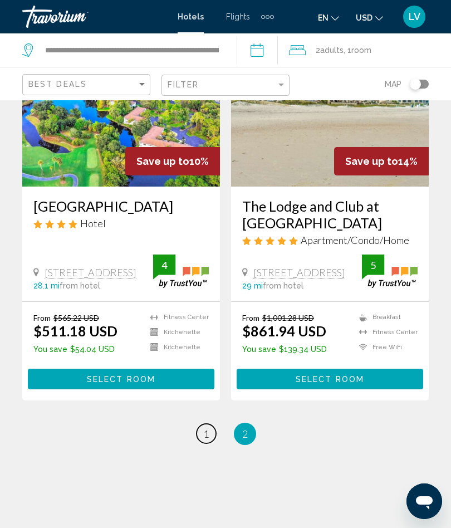
click at [201, 443] on link "page 1" at bounding box center [205, 432] width 19 height 19
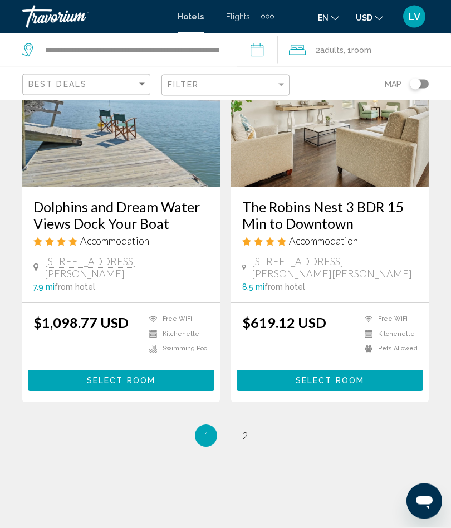
scroll to position [2224, 0]
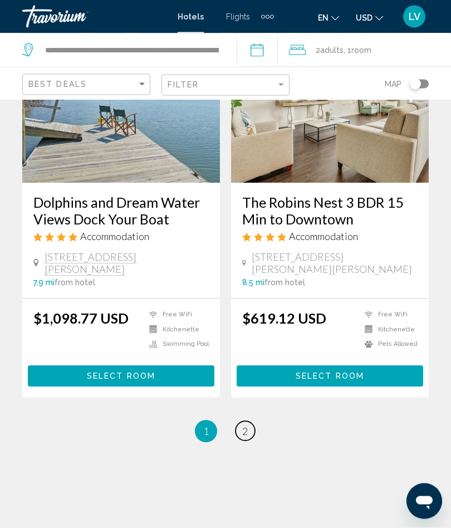
click at [242, 428] on span "2" at bounding box center [245, 431] width 6 height 12
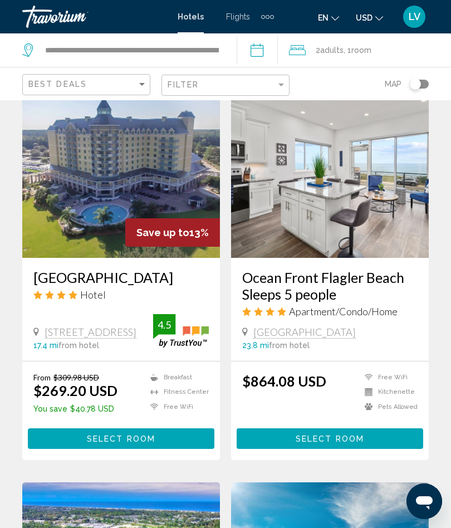
scroll to position [893, 0]
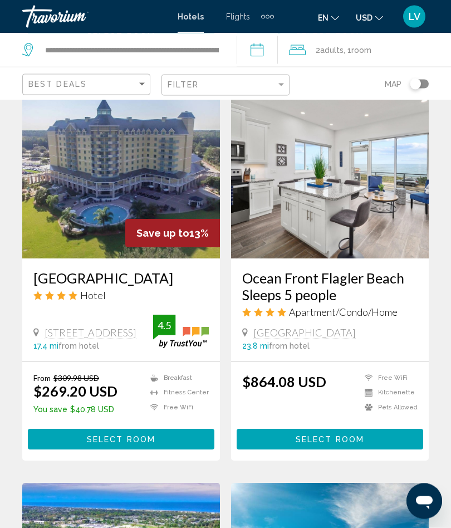
click at [145, 171] on img "Main content" at bounding box center [121, 170] width 198 height 178
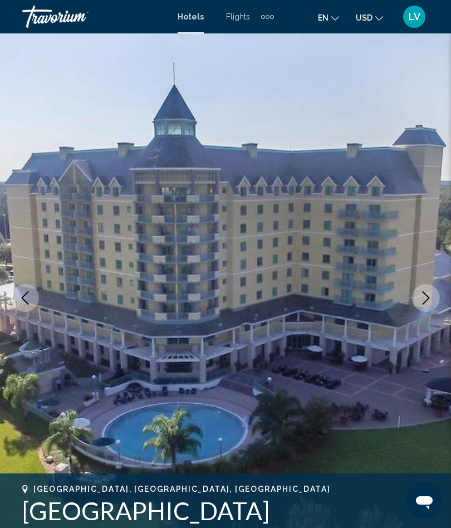
click at [423, 293] on icon "Next image" at bounding box center [425, 297] width 13 height 13
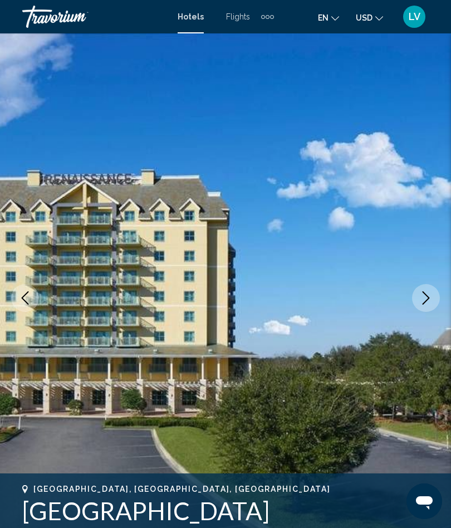
click at [422, 297] on icon "Next image" at bounding box center [425, 297] width 13 height 13
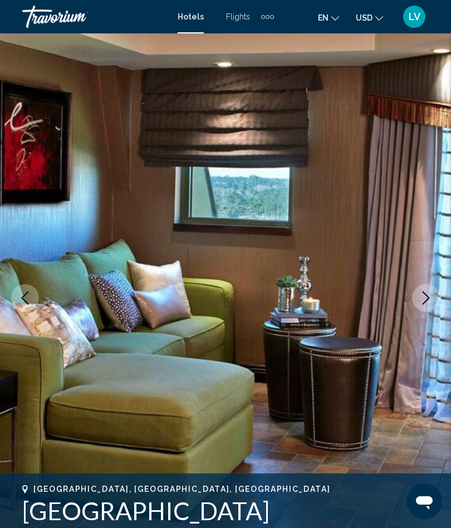
click at [421, 294] on icon "Next image" at bounding box center [425, 297] width 13 height 13
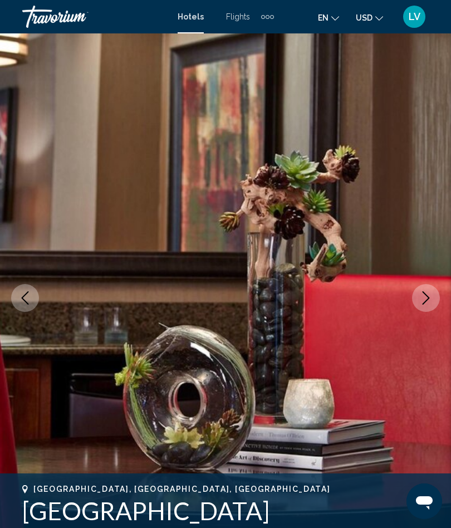
click at [425, 287] on button "Next image" at bounding box center [426, 298] width 28 height 28
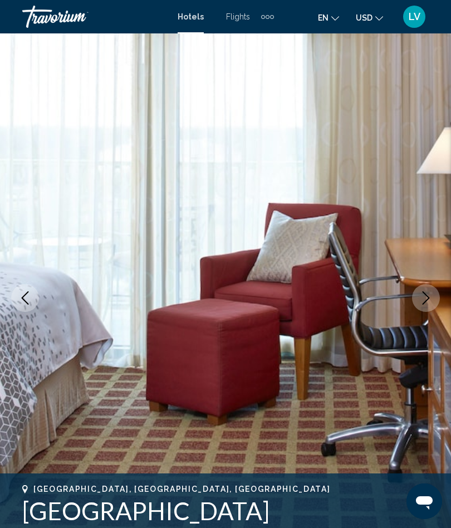
click at [421, 296] on icon "Next image" at bounding box center [425, 297] width 13 height 13
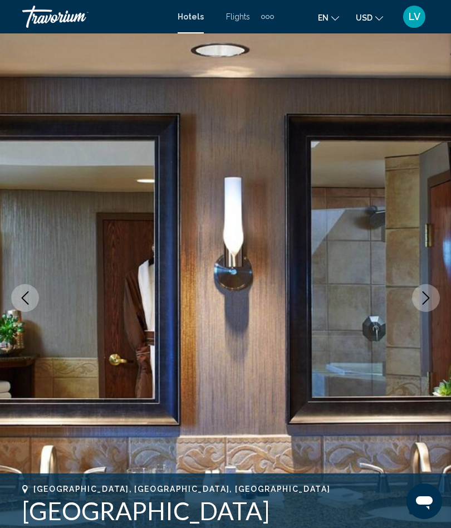
click at [426, 295] on icon "Next image" at bounding box center [425, 297] width 7 height 13
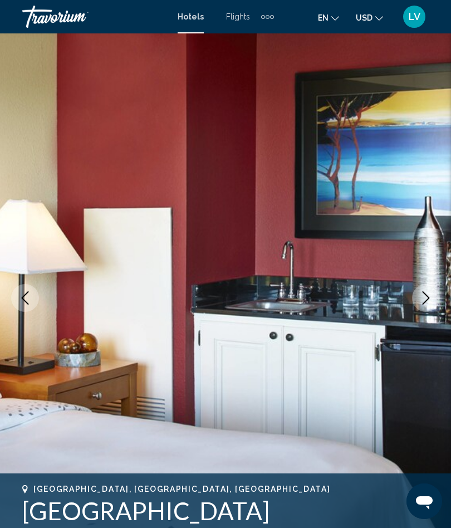
click at [421, 295] on icon "Next image" at bounding box center [425, 297] width 13 height 13
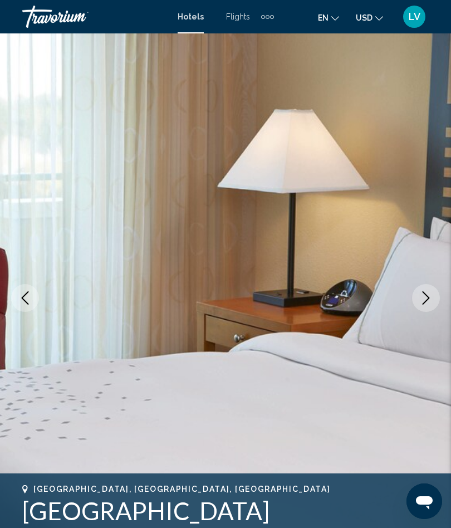
click at [421, 295] on icon "Next image" at bounding box center [425, 297] width 13 height 13
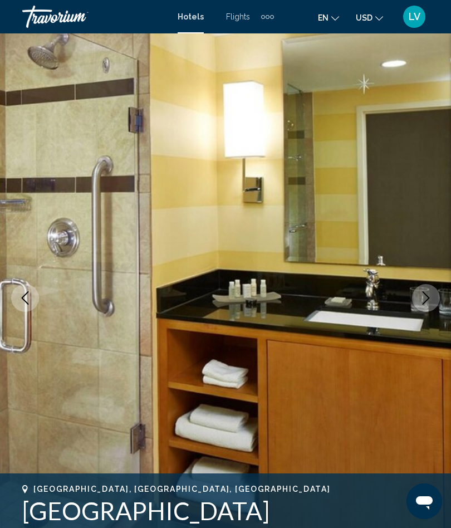
click at [425, 299] on icon "Next image" at bounding box center [425, 297] width 13 height 13
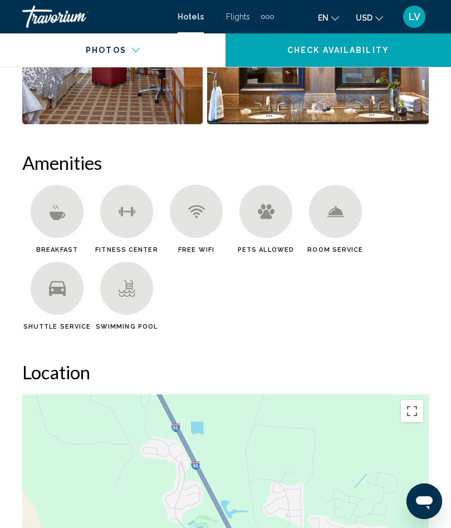
scroll to position [1127, 0]
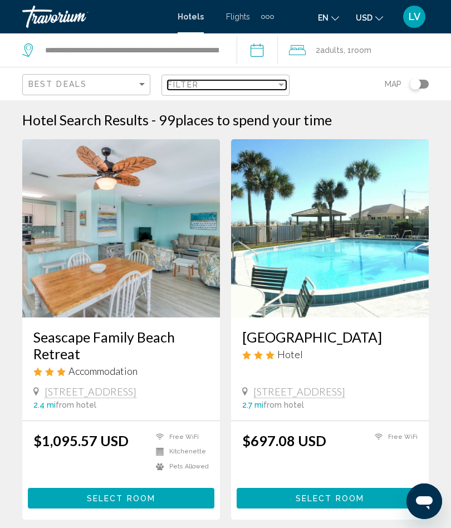
click at [276, 83] on div "Filter" at bounding box center [281, 84] width 10 height 9
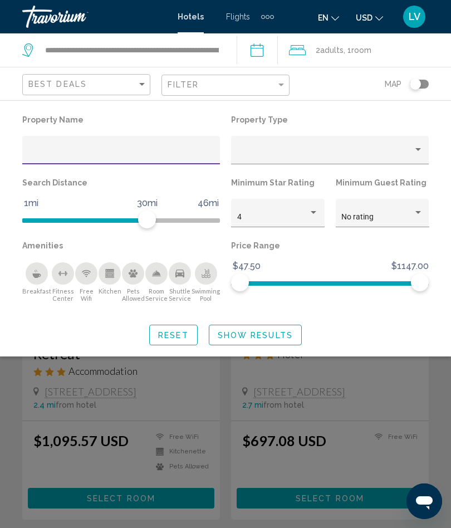
click at [312, 213] on div "Hotel Filters" at bounding box center [314, 212] width 6 height 3
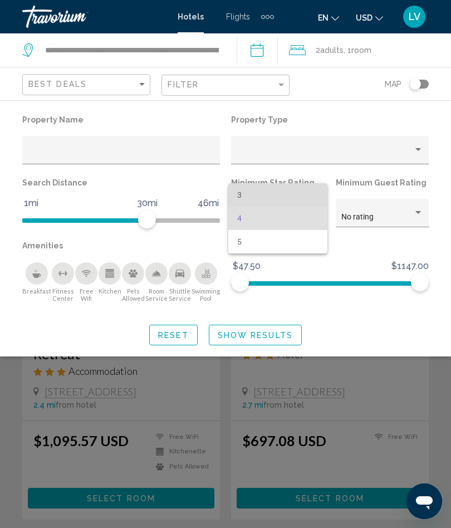
click at [249, 195] on span "3" at bounding box center [278, 194] width 82 height 23
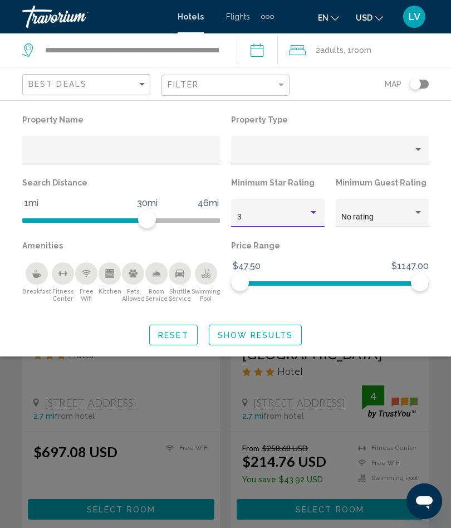
click at [250, 340] on button "Show Results" at bounding box center [255, 334] width 93 height 21
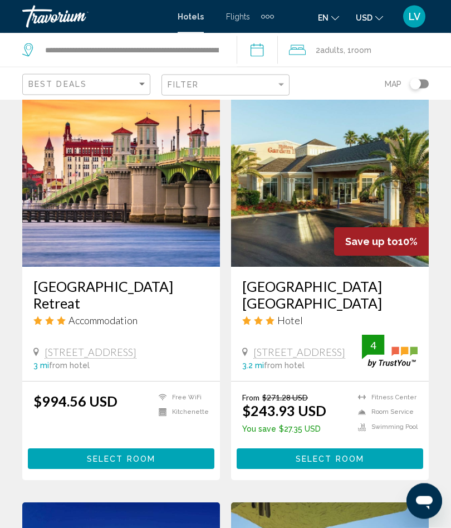
scroll to position [879, 0]
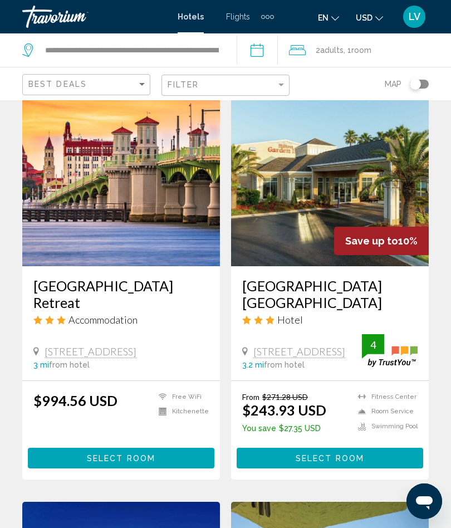
click at [368, 195] on img "Main content" at bounding box center [330, 177] width 198 height 178
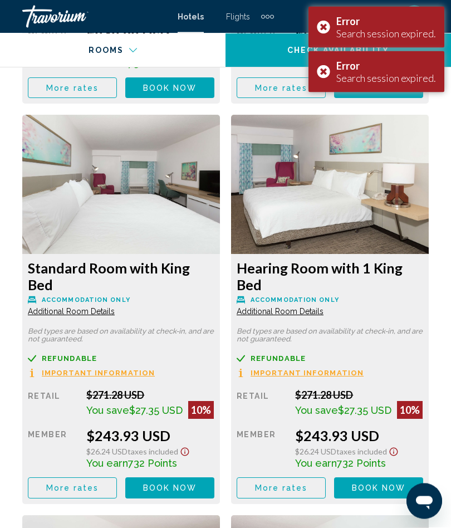
scroll to position [2264, 0]
click at [321, 72] on div "Error Search session expired." at bounding box center [376, 71] width 136 height 41
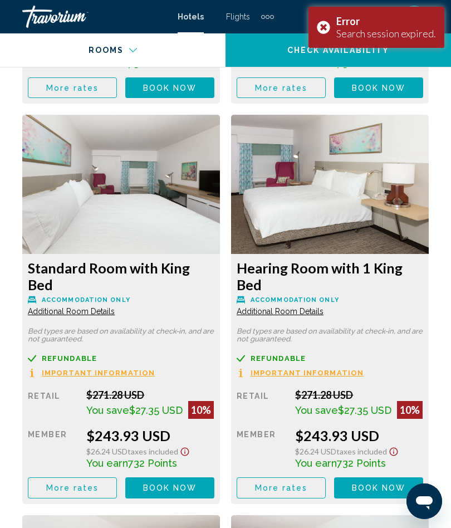
click at [323, 25] on div "Error Search session expired." at bounding box center [376, 27] width 136 height 41
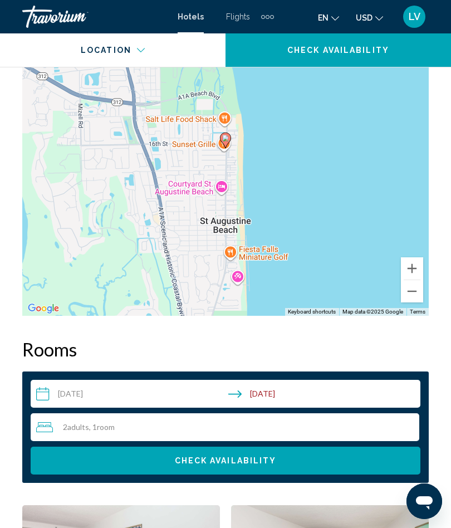
scroll to position [1446, 0]
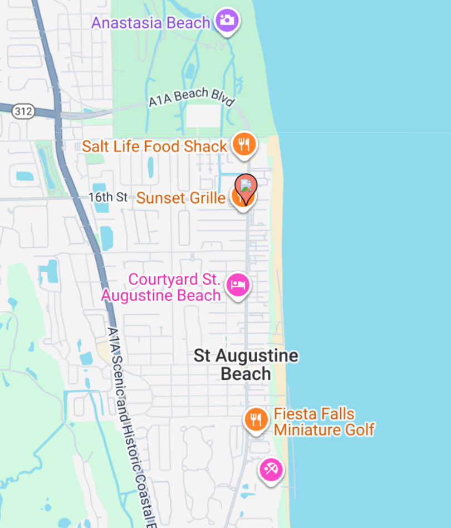
click at [115, 139] on div "To activate drag with keyboard, press Alt + Enter. Once in keyboard drag state,…" at bounding box center [225, 179] width 406 height 334
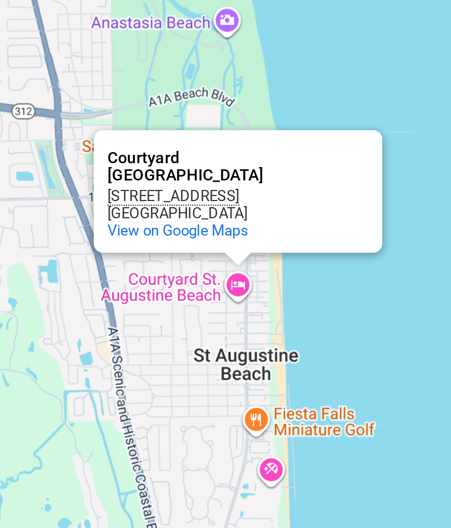
click at [164, 142] on div "To activate drag with keyboard, press Alt + Enter. Once in keyboard drag state,…" at bounding box center [225, 179] width 406 height 334
click at [180, 152] on div "To activate drag with keyboard, press Alt + Enter. Once in keyboard drag state,…" at bounding box center [225, 179] width 406 height 334
click at [132, 230] on div "To activate drag with keyboard, press Alt + Enter. Once in keyboard drag state,…" at bounding box center [225, 179] width 406 height 334
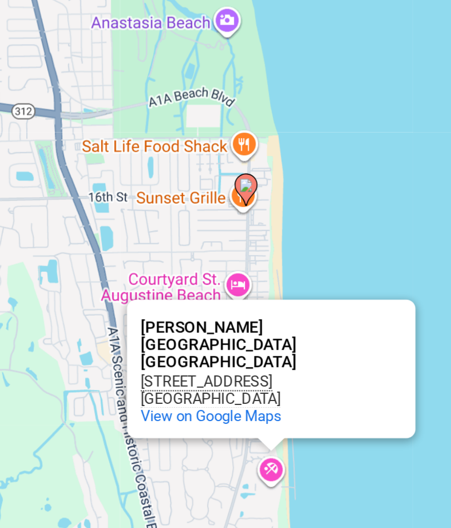
click at [177, 118] on div "To activate drag with keyboard, press Alt + Enter. Once in keyboard drag state,…" at bounding box center [225, 179] width 406 height 334
click at [149, 228] on div "To activate drag with keyboard, press Alt + Enter. Once in keyboard drag state,…" at bounding box center [225, 179] width 406 height 334
click at [160, 100] on div "To activate drag with keyboard, press Alt + Enter. Once in keyboard drag state,…" at bounding box center [225, 179] width 406 height 334
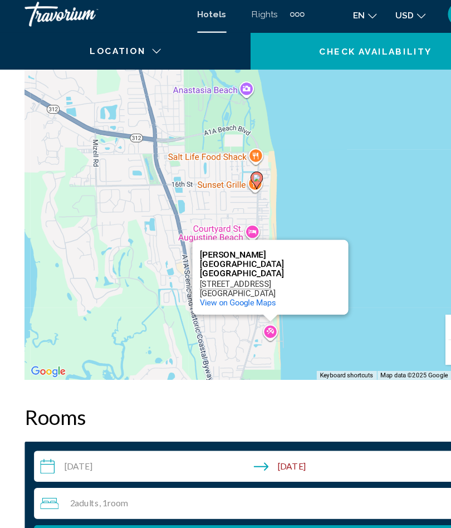
click at [366, 204] on div "To activate drag with keyboard, press Alt + Enter. Once in keyboard drag state,…" at bounding box center [225, 179] width 406 height 334
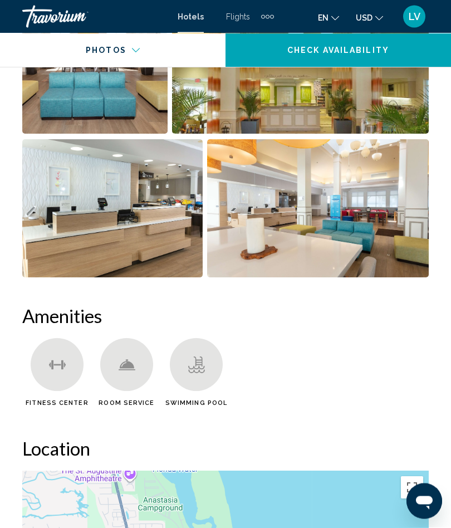
scroll to position [990, 0]
